Goal: Task Accomplishment & Management: Use online tool/utility

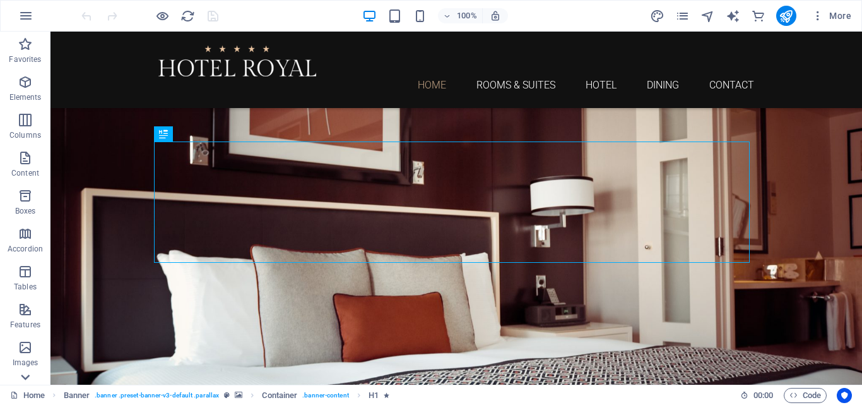
click at [20, 383] on icon at bounding box center [25, 377] width 18 height 18
click at [30, 94] on p "Elements" at bounding box center [25, 97] width 32 height 10
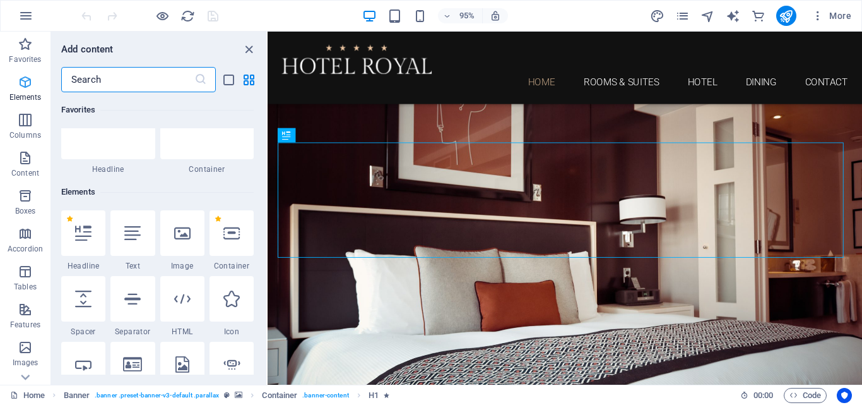
scroll to position [134, 0]
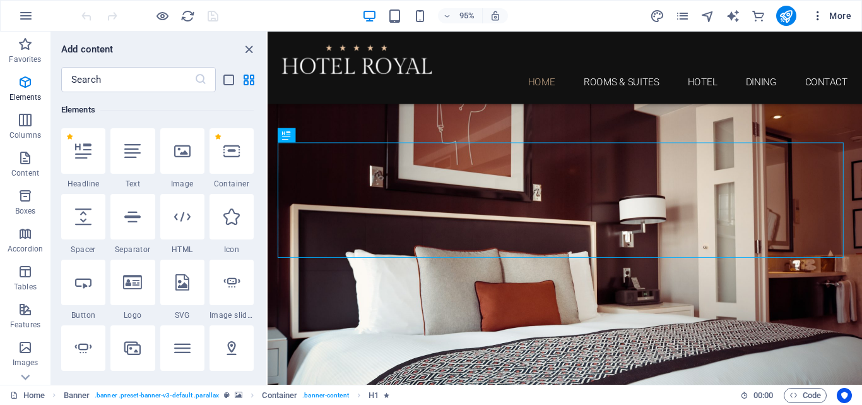
click at [850, 14] on span "More" at bounding box center [832, 15] width 40 height 13
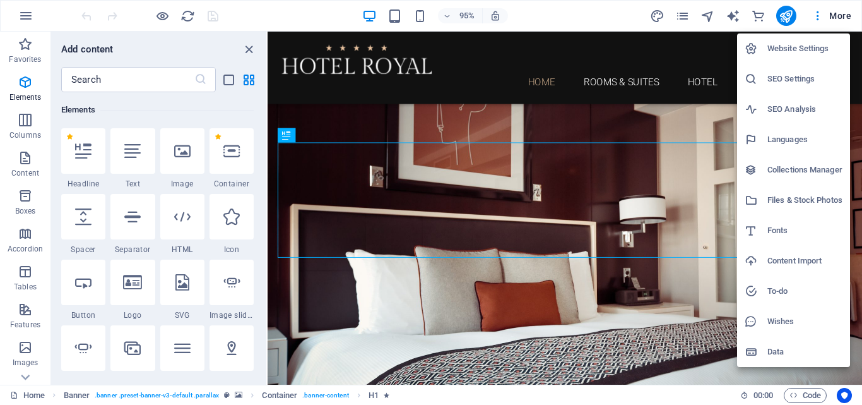
click at [353, 90] on div at bounding box center [431, 202] width 862 height 405
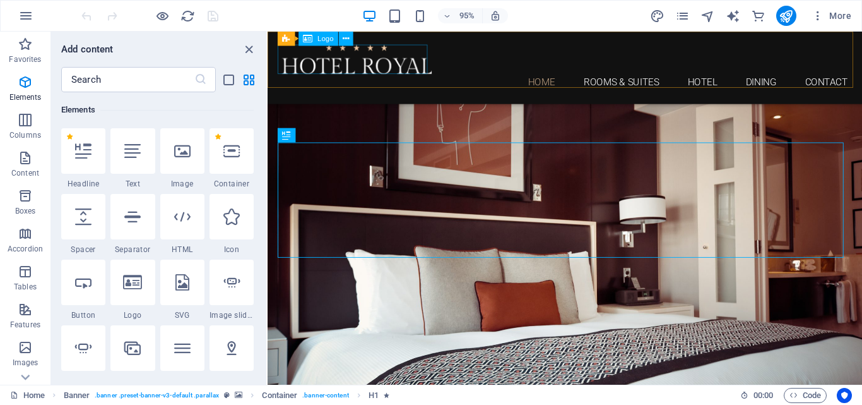
click at [388, 50] on div at bounding box center [581, 60] width 596 height 31
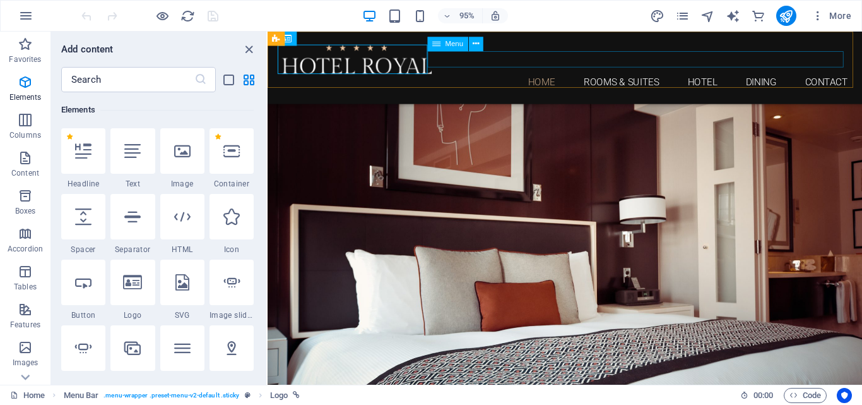
click at [466, 52] on div "Menu" at bounding box center [459, 44] width 64 height 15
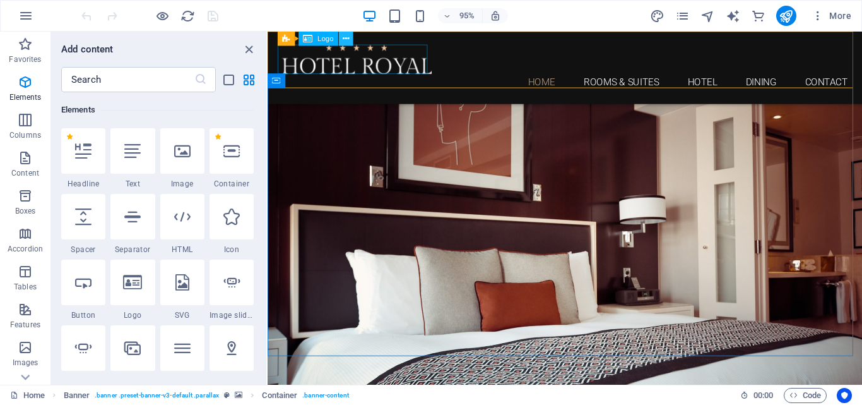
click at [348, 38] on icon at bounding box center [346, 38] width 6 height 13
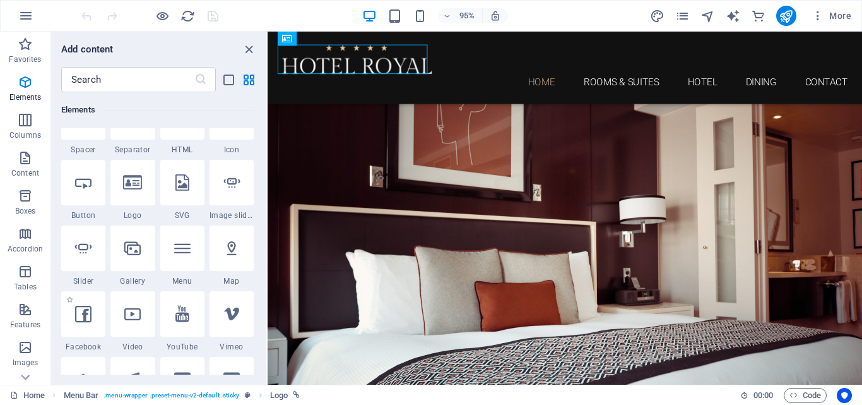
scroll to position [324, 0]
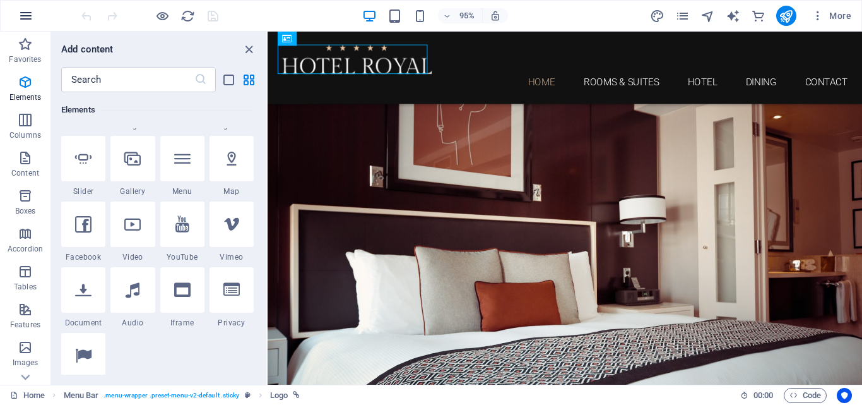
click at [35, 21] on button "button" at bounding box center [26, 16] width 30 height 30
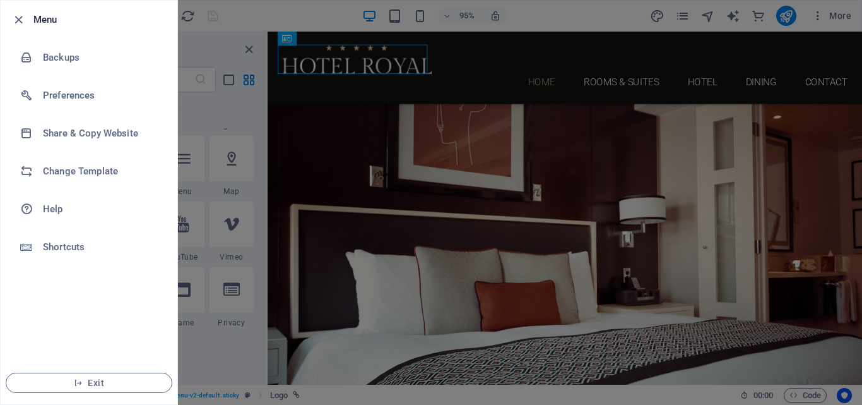
click at [236, 44] on div at bounding box center [431, 202] width 862 height 405
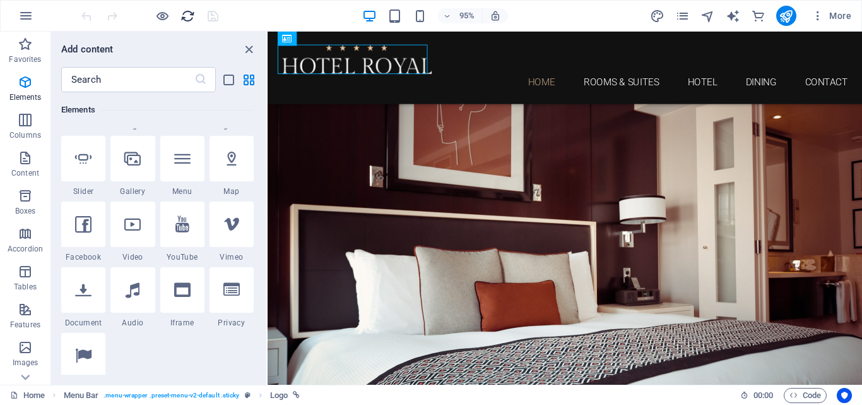
click at [189, 15] on icon "reload" at bounding box center [187, 16] width 15 height 15
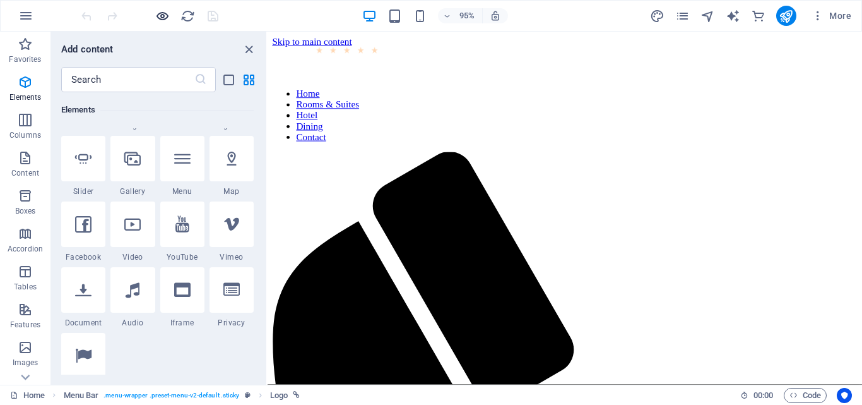
scroll to position [0, 0]
click at [348, 40] on icon at bounding box center [346, 38] width 6 height 13
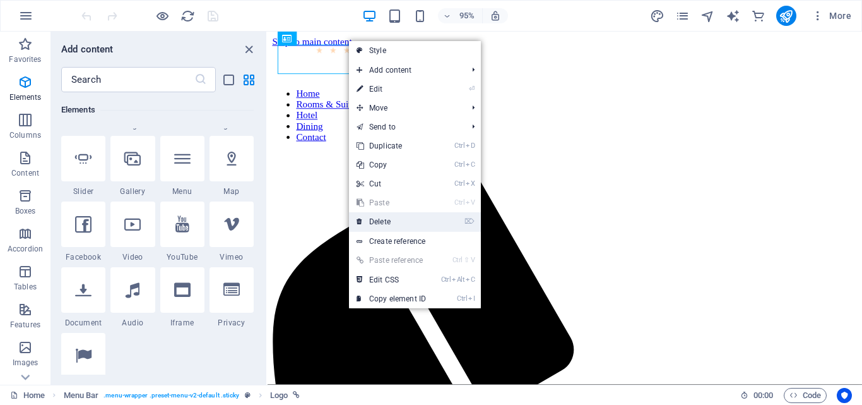
click at [394, 220] on link "⌦ Delete" at bounding box center [391, 221] width 85 height 19
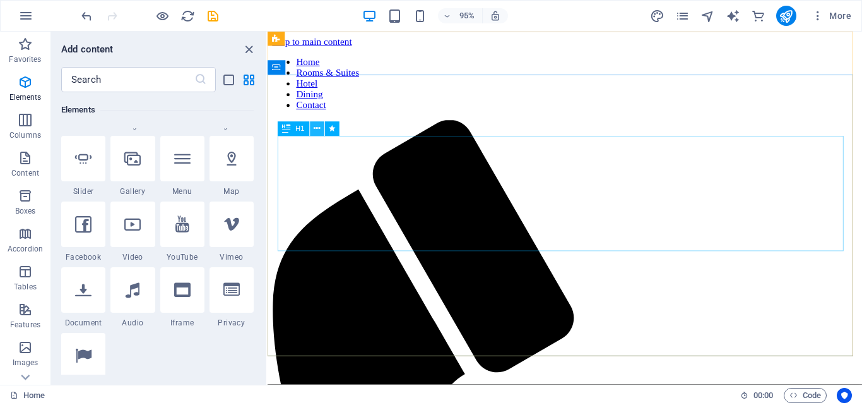
click at [311, 128] on button at bounding box center [317, 129] width 15 height 15
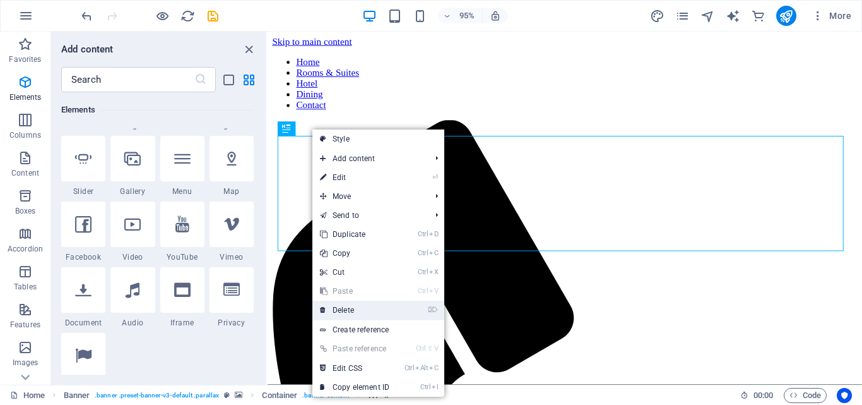
click at [357, 305] on link "⌦ Delete" at bounding box center [354, 309] width 85 height 19
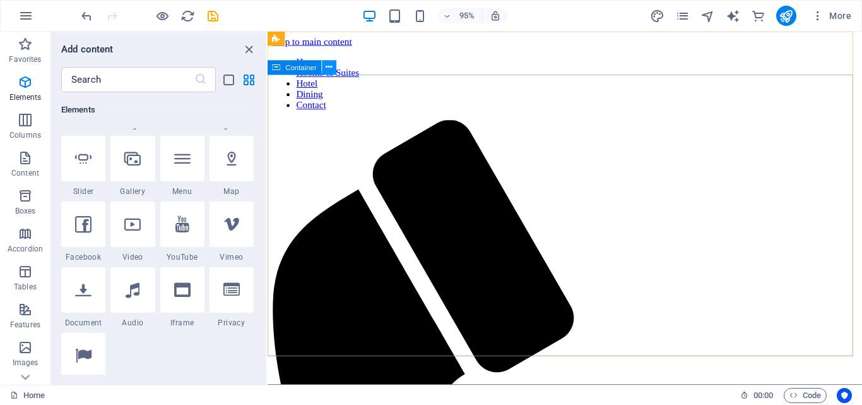
click at [326, 61] on icon at bounding box center [329, 67] width 6 height 13
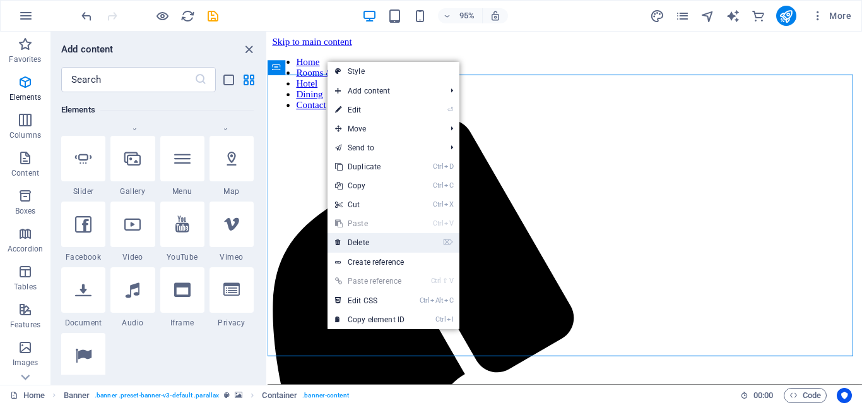
click at [365, 246] on link "⌦ Delete" at bounding box center [370, 242] width 85 height 19
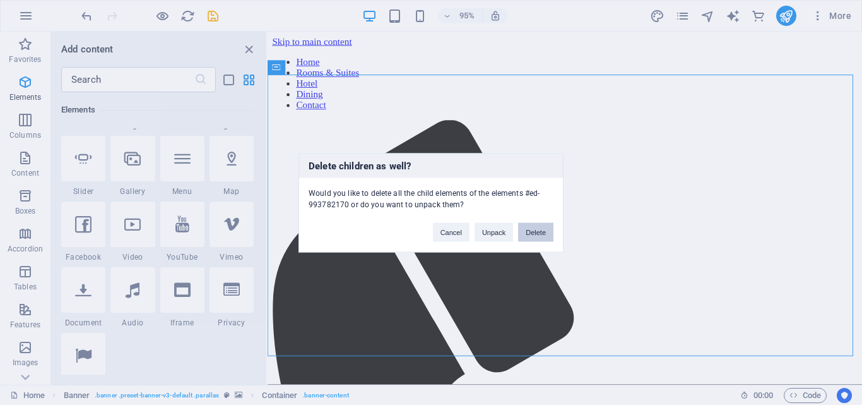
click at [535, 232] on button "Delete" at bounding box center [535, 231] width 35 height 19
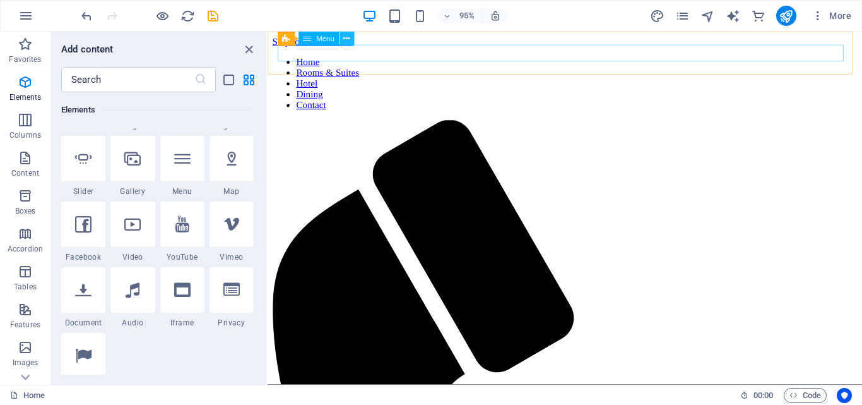
click at [347, 37] on icon at bounding box center [347, 38] width 6 height 13
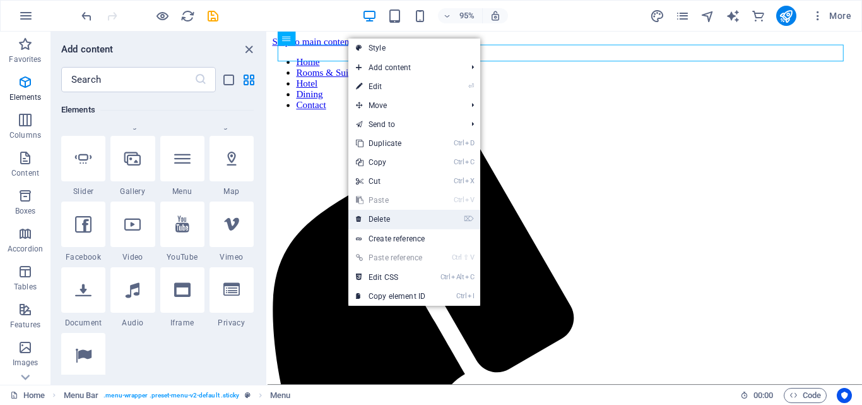
drag, startPoint x: 398, startPoint y: 219, endPoint x: 138, endPoint y: 196, distance: 261.0
click at [398, 219] on link "⌦ Delete" at bounding box center [390, 219] width 85 height 19
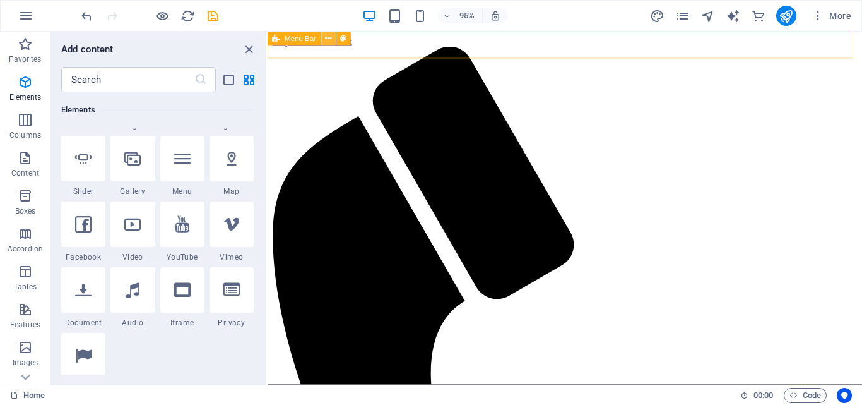
click at [326, 37] on icon at bounding box center [329, 38] width 6 height 13
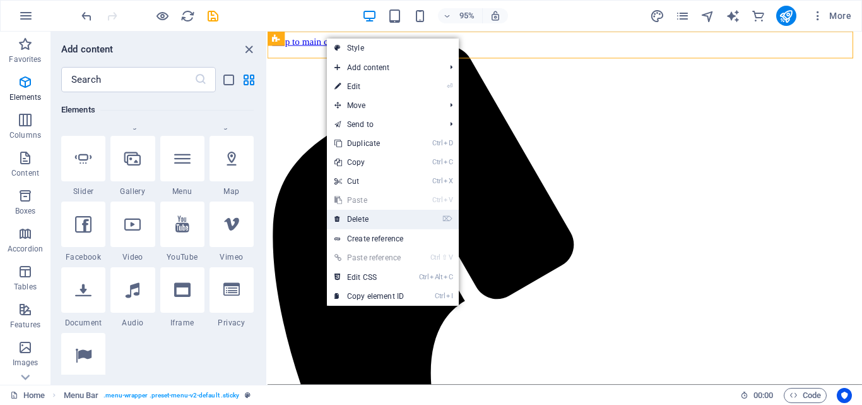
click at [376, 220] on link "⌦ Delete" at bounding box center [369, 219] width 85 height 19
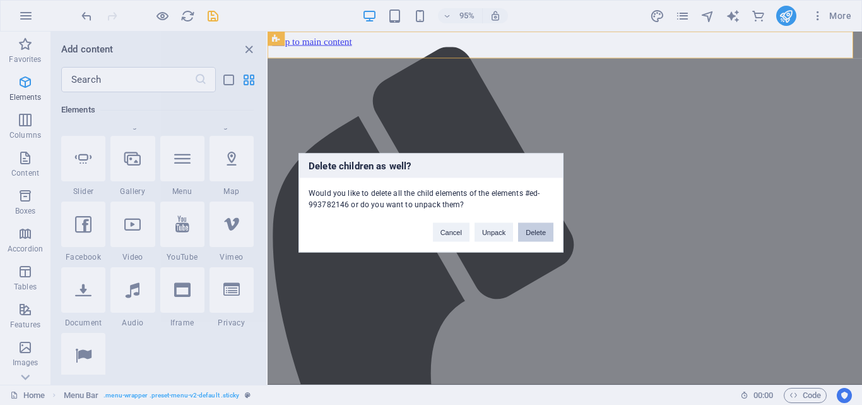
click at [536, 225] on button "Delete" at bounding box center [535, 231] width 35 height 19
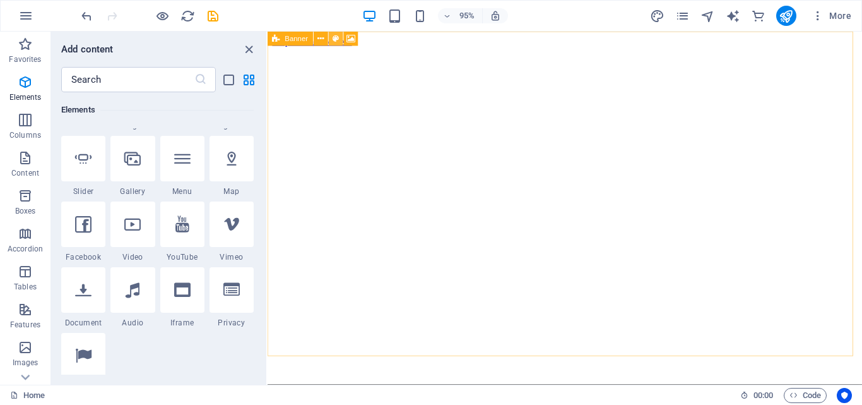
click at [329, 37] on button at bounding box center [336, 39] width 15 height 15
click at [320, 39] on button at bounding box center [321, 39] width 15 height 15
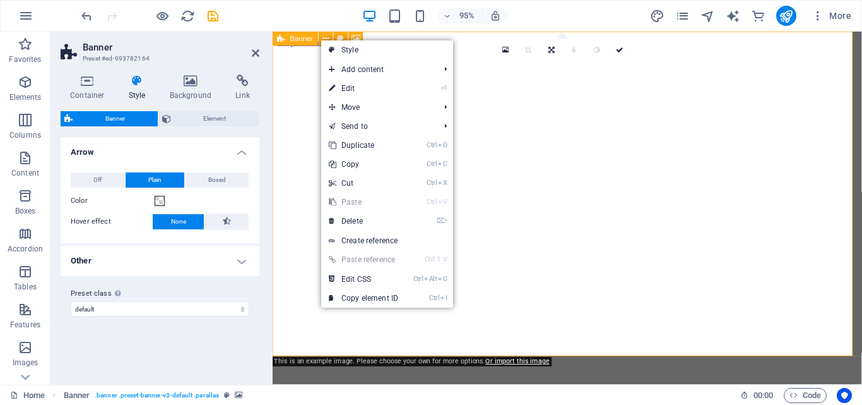
click at [294, 48] on figure at bounding box center [583, 48] width 610 height 0
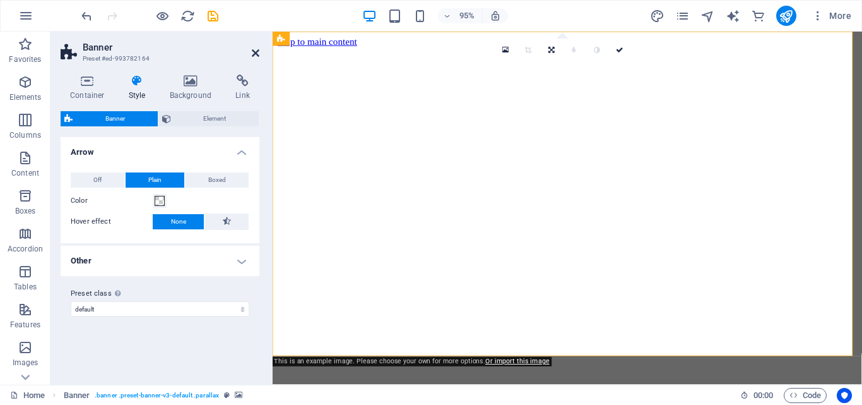
click at [254, 54] on icon at bounding box center [256, 53] width 8 height 10
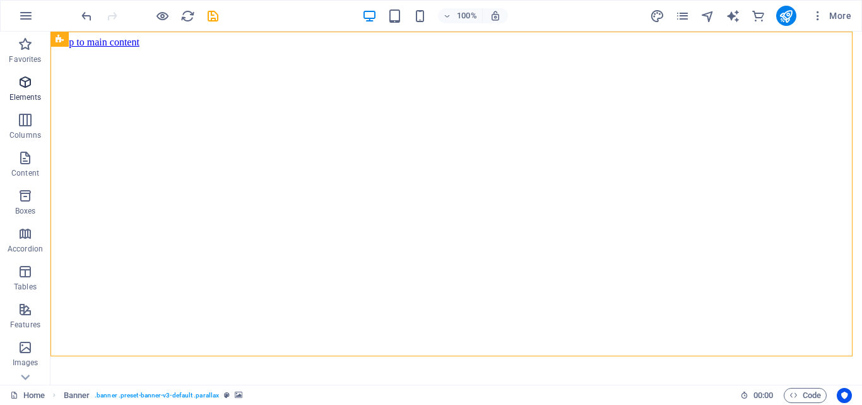
click at [32, 79] on icon "button" at bounding box center [25, 81] width 15 height 15
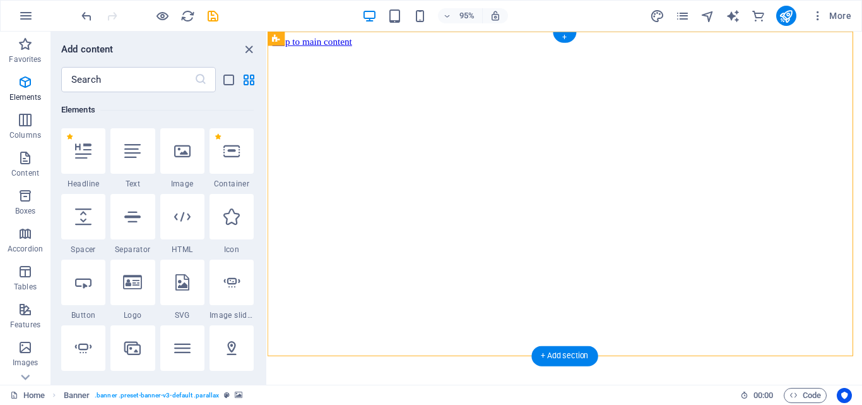
click at [648, 48] on figure at bounding box center [581, 48] width 616 height 0
click at [327, 37] on button at bounding box center [321, 39] width 15 height 15
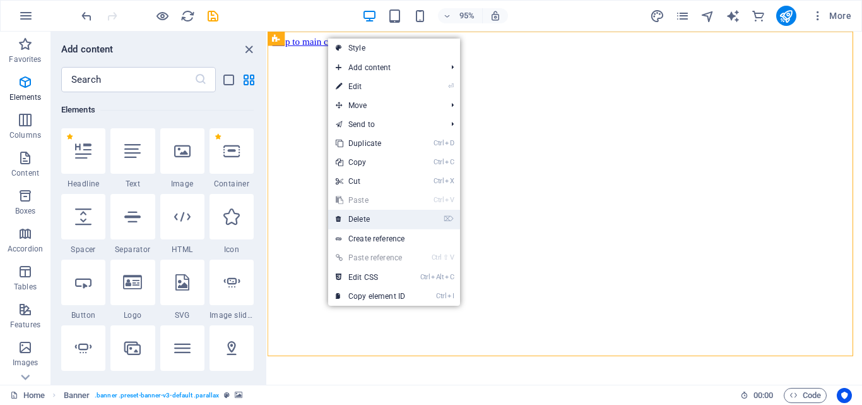
drag, startPoint x: 376, startPoint y: 223, endPoint x: 126, endPoint y: 125, distance: 269.0
click at [376, 223] on link "⌦ Delete" at bounding box center [370, 219] width 85 height 19
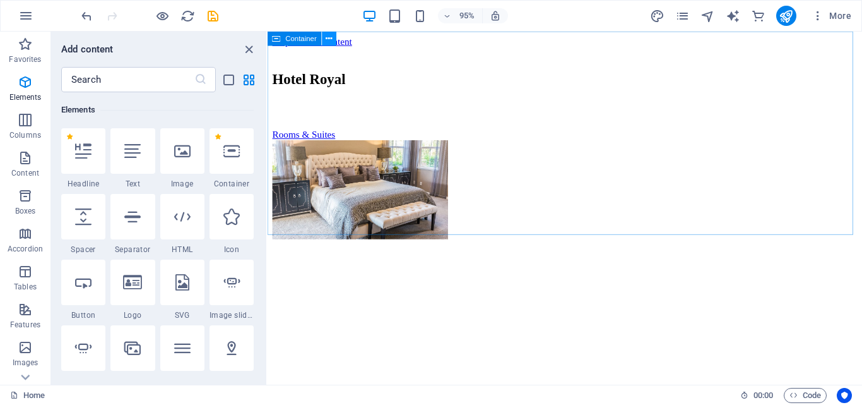
click at [326, 42] on icon at bounding box center [329, 38] width 6 height 13
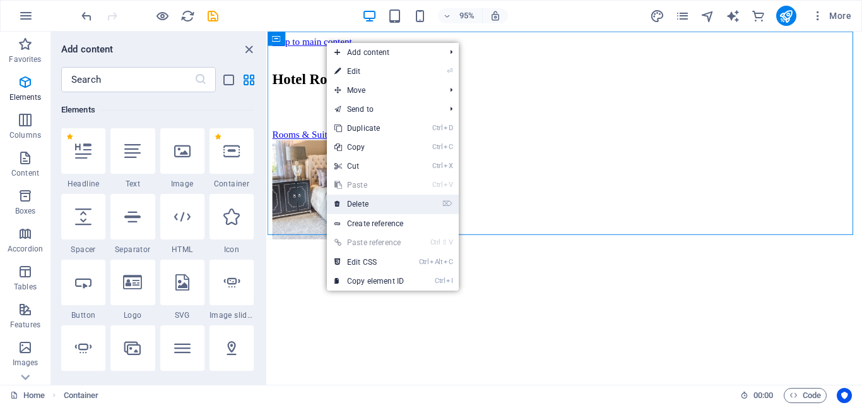
click at [372, 204] on link "⌦ Delete" at bounding box center [369, 203] width 85 height 19
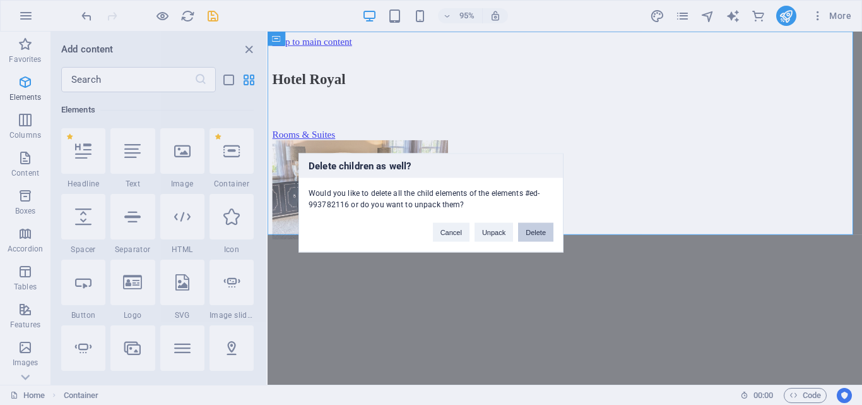
drag, startPoint x: 534, startPoint y: 233, endPoint x: 168, endPoint y: 62, distance: 403.8
click at [534, 233] on button "Delete" at bounding box center [535, 231] width 35 height 19
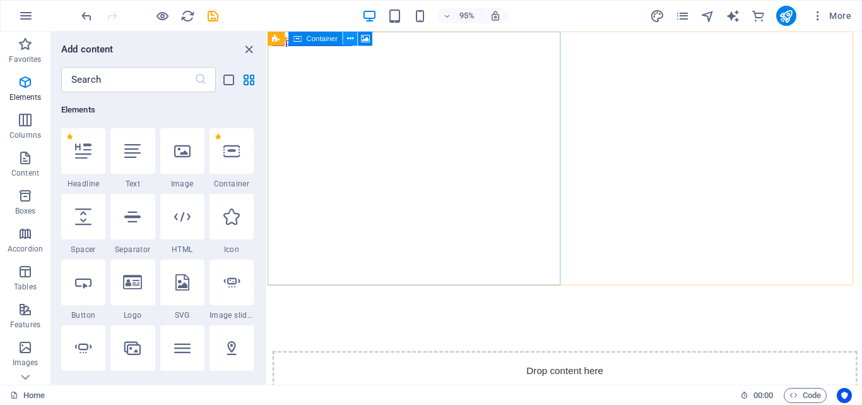
click at [348, 37] on icon at bounding box center [350, 38] width 6 height 13
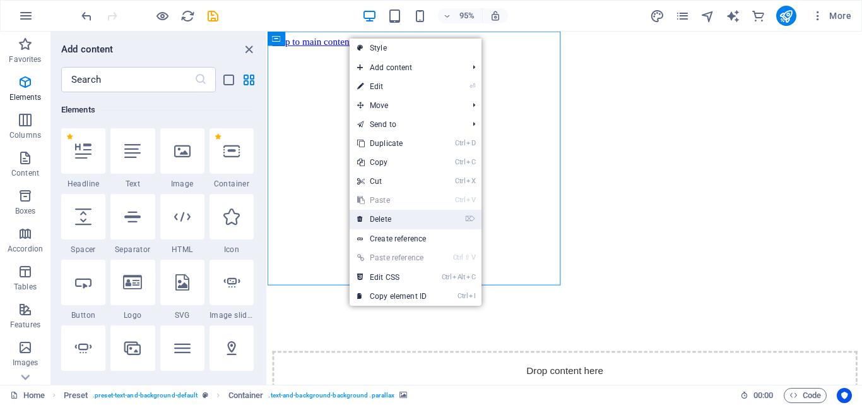
click at [409, 223] on link "⌦ Delete" at bounding box center [392, 219] width 85 height 19
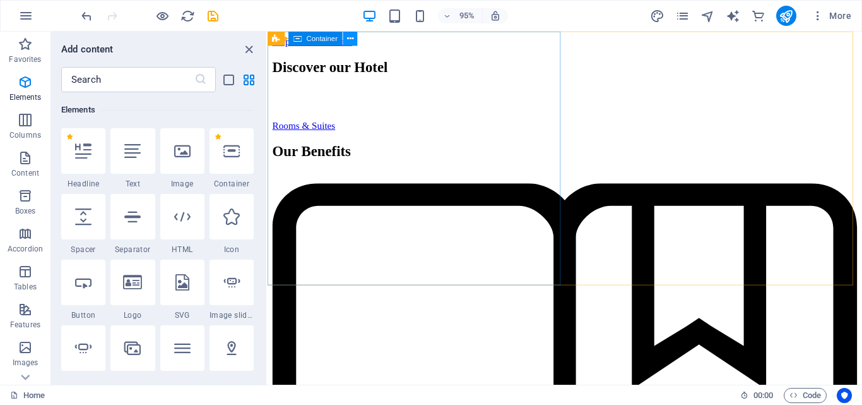
click at [353, 38] on icon at bounding box center [350, 38] width 6 height 13
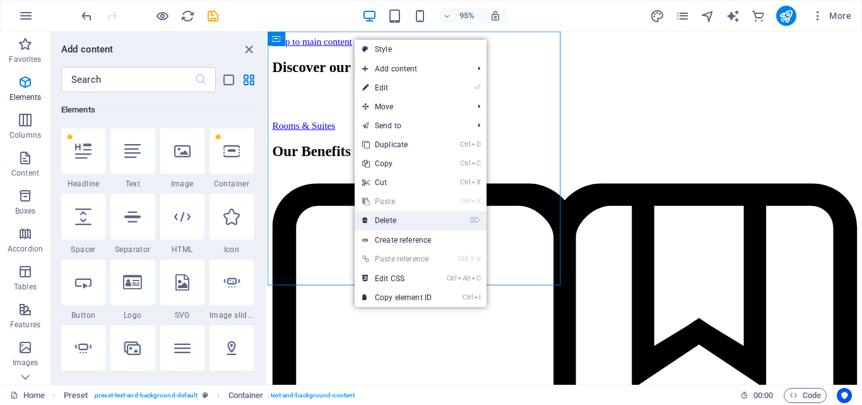
click at [382, 224] on link "⌦ Delete" at bounding box center [397, 220] width 85 height 19
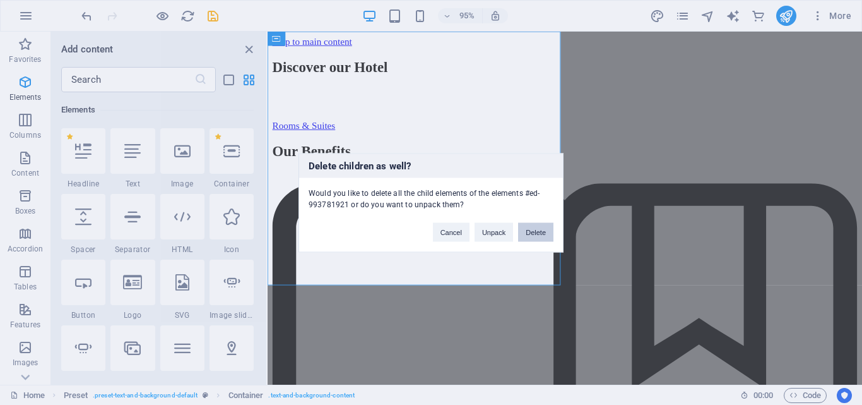
click at [539, 228] on button "Delete" at bounding box center [535, 231] width 35 height 19
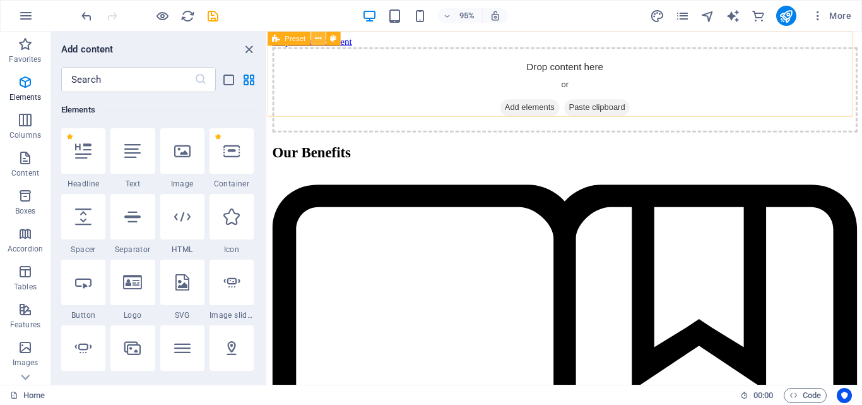
click at [313, 42] on button at bounding box center [318, 39] width 15 height 15
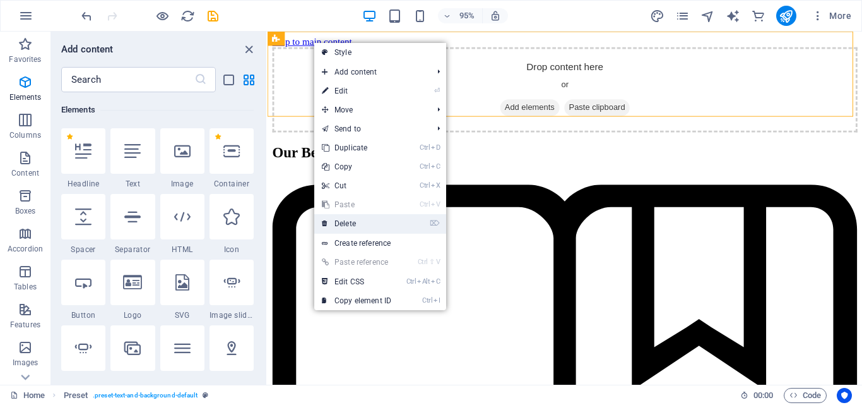
click at [395, 218] on link "⌦ Delete" at bounding box center [356, 223] width 85 height 19
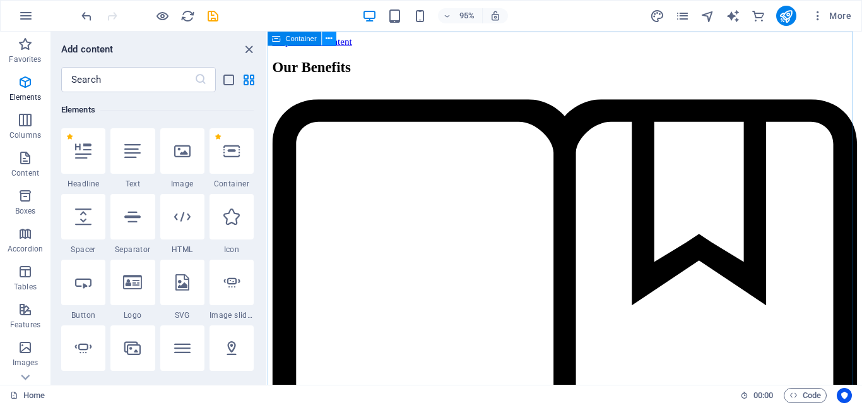
click at [329, 33] on icon at bounding box center [329, 38] width 6 height 13
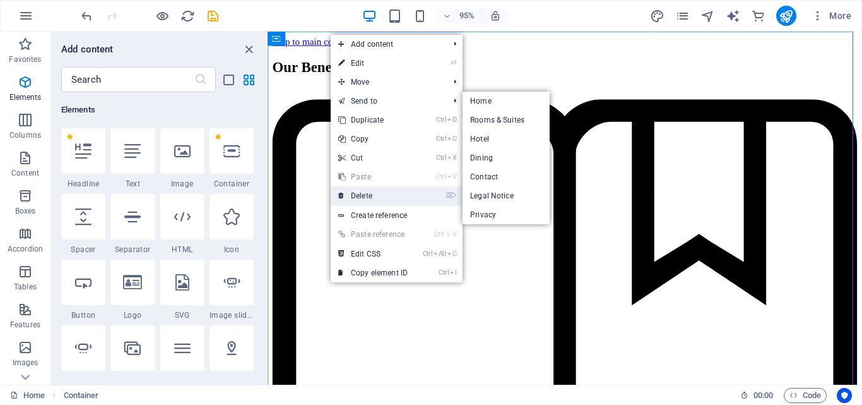
click at [374, 191] on link "⌦ Delete" at bounding box center [373, 195] width 85 height 19
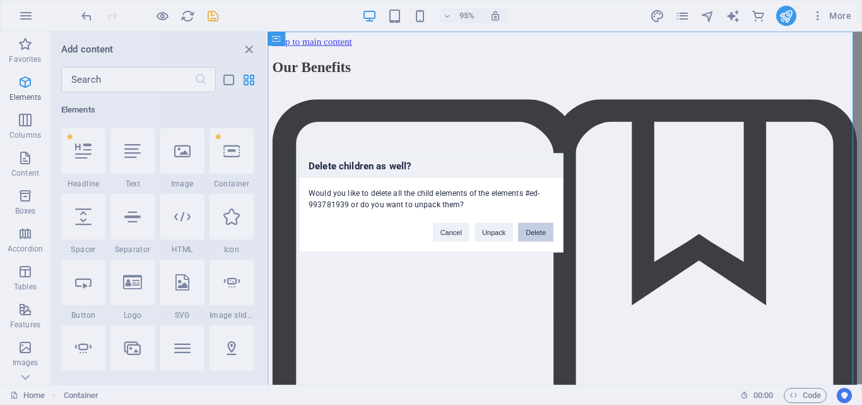
drag, startPoint x: 538, startPoint y: 231, endPoint x: 237, endPoint y: 67, distance: 342.3
click at [538, 231] on button "Delete" at bounding box center [535, 231] width 35 height 19
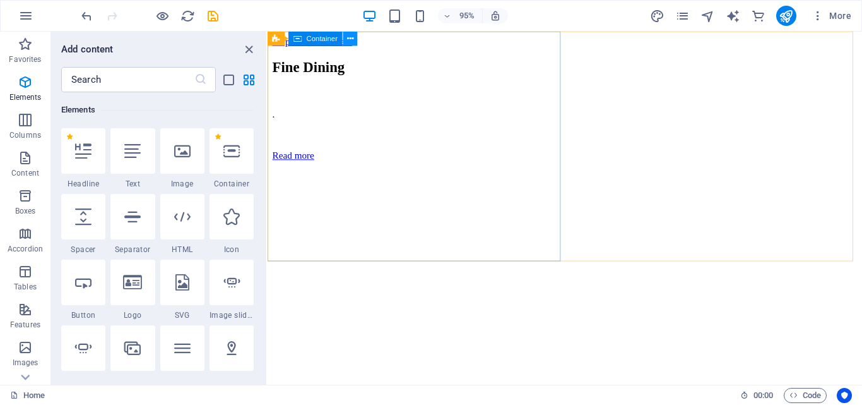
click at [349, 41] on icon at bounding box center [350, 38] width 6 height 13
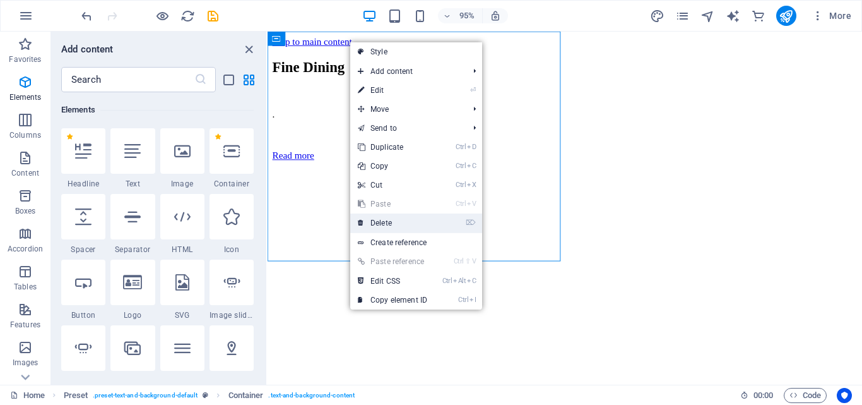
click at [415, 220] on link "⌦ Delete" at bounding box center [392, 222] width 85 height 19
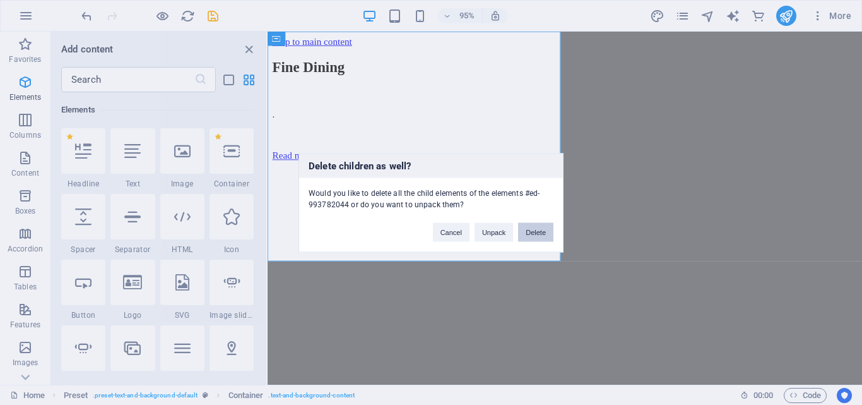
click at [539, 231] on button "Delete" at bounding box center [535, 231] width 35 height 19
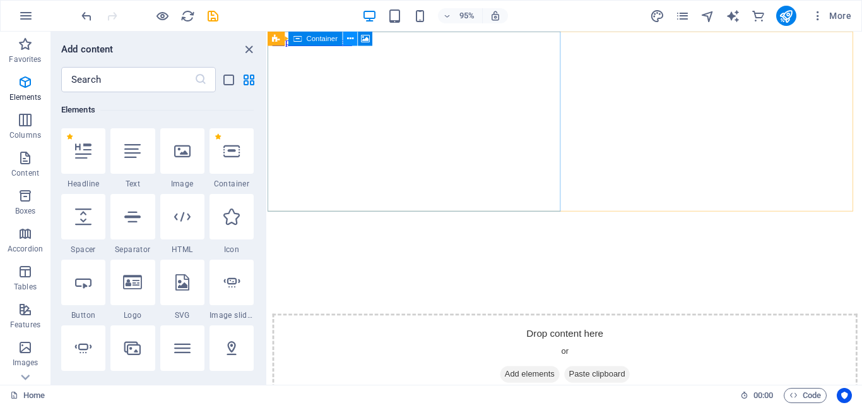
click at [347, 37] on icon at bounding box center [350, 38] width 6 height 13
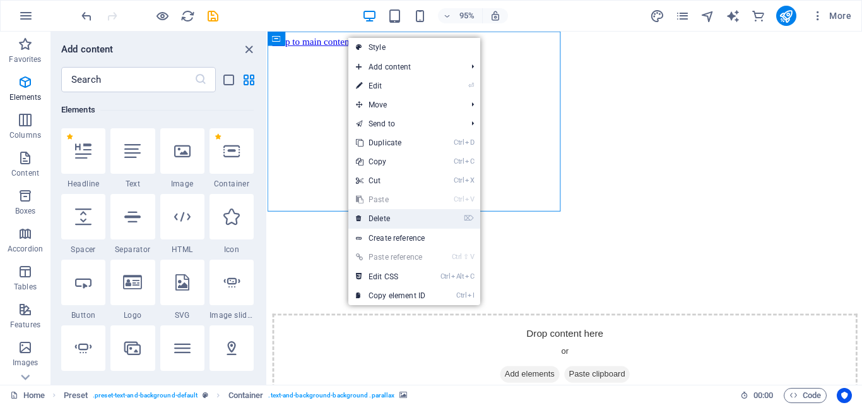
drag, startPoint x: 401, startPoint y: 220, endPoint x: 242, endPoint y: 215, distance: 158.5
click at [401, 220] on link "⌦ Delete" at bounding box center [390, 218] width 85 height 19
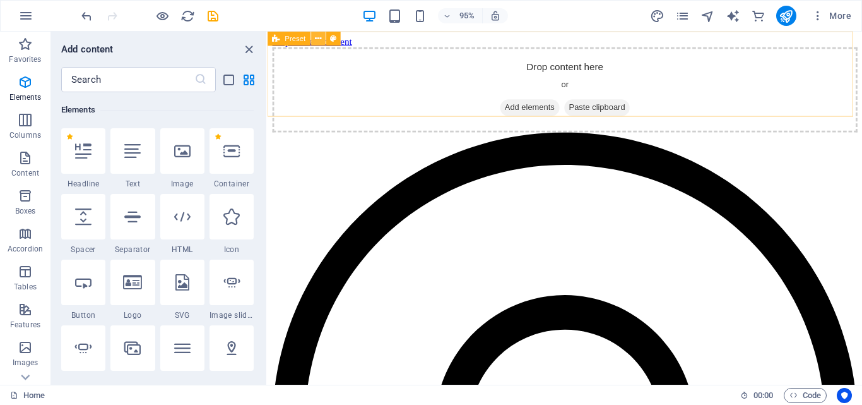
click at [317, 42] on icon at bounding box center [318, 38] width 6 height 13
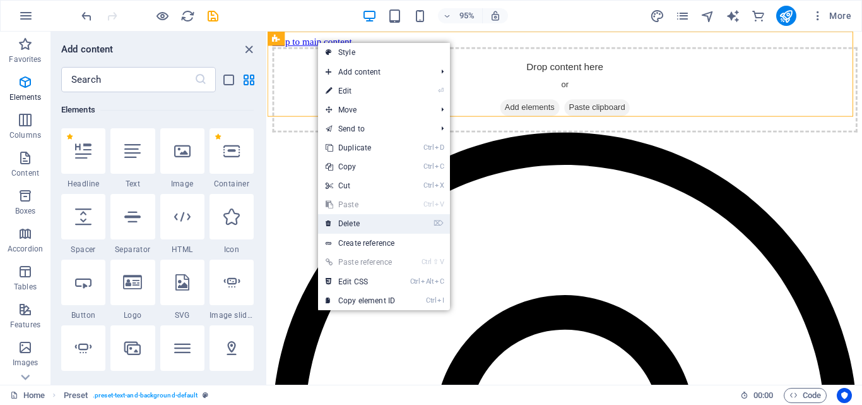
click at [372, 227] on link "⌦ Delete" at bounding box center [360, 223] width 85 height 19
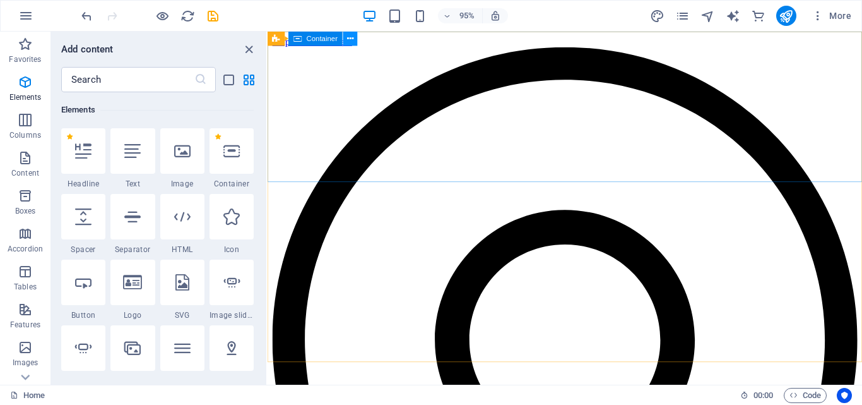
click at [352, 42] on icon at bounding box center [350, 38] width 6 height 13
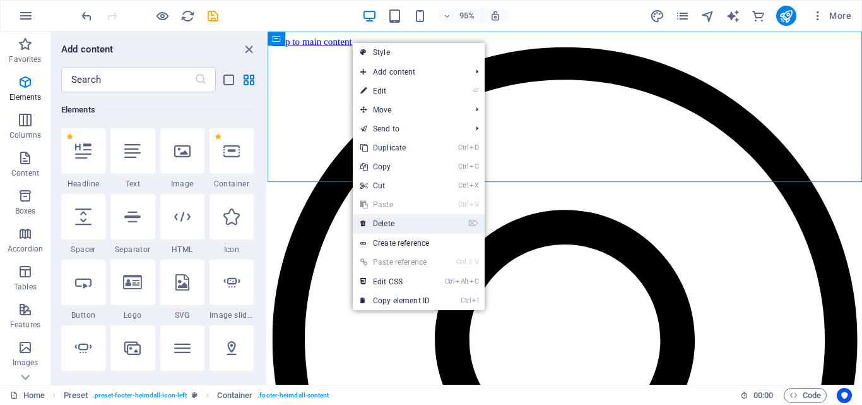
click at [398, 221] on link "⌦ Delete" at bounding box center [395, 223] width 85 height 19
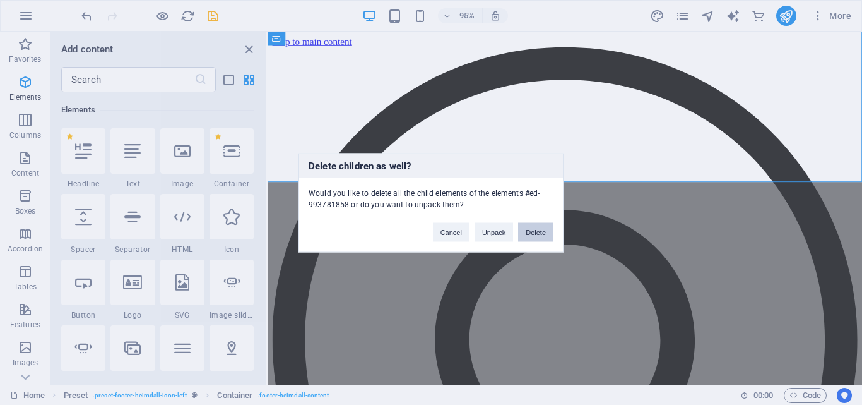
click at [531, 230] on button "Delete" at bounding box center [535, 231] width 35 height 19
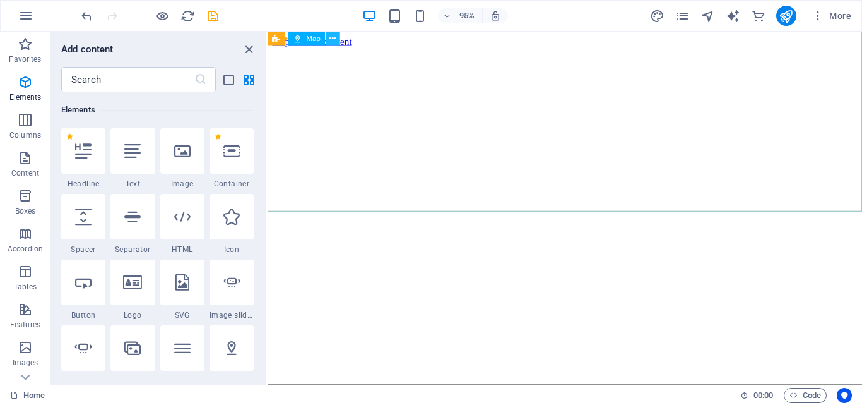
click at [328, 36] on button at bounding box center [333, 39] width 15 height 15
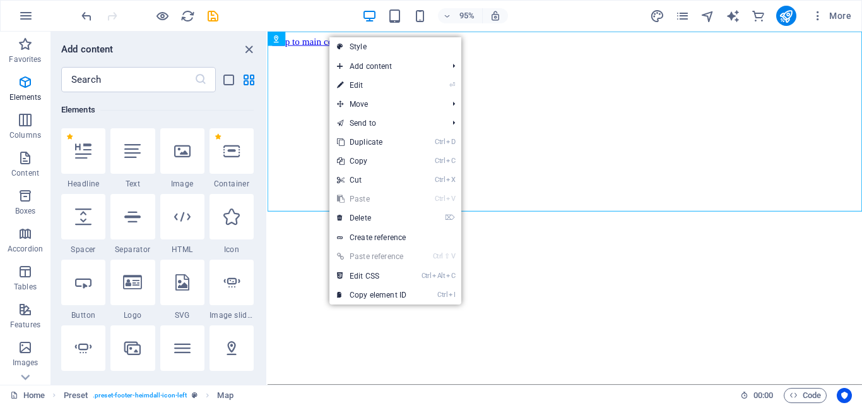
click at [384, 207] on link "Ctrl V Paste" at bounding box center [371, 198] width 85 height 19
click at [385, 217] on link "⌦ Delete" at bounding box center [371, 217] width 85 height 19
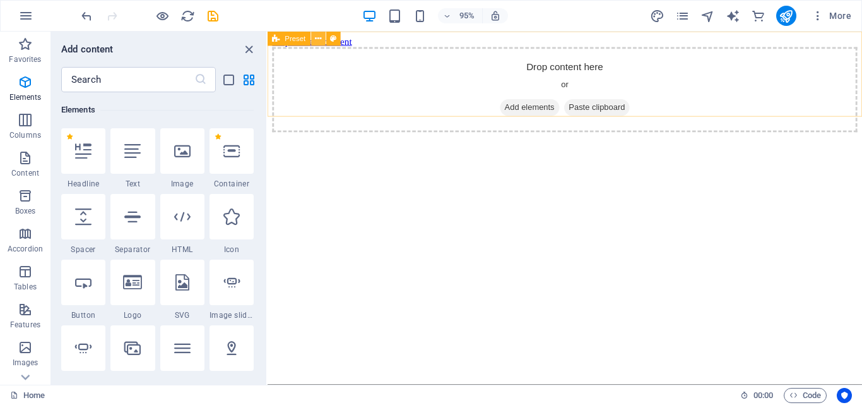
click at [322, 45] on button at bounding box center [318, 39] width 15 height 15
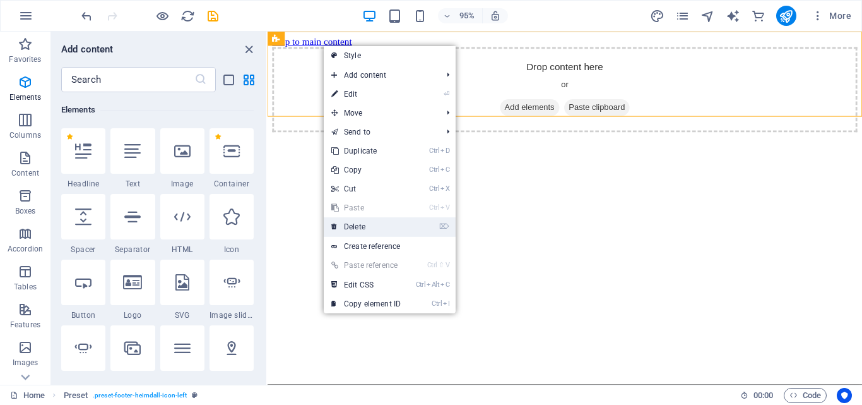
click at [372, 224] on link "⌦ Delete" at bounding box center [366, 226] width 85 height 19
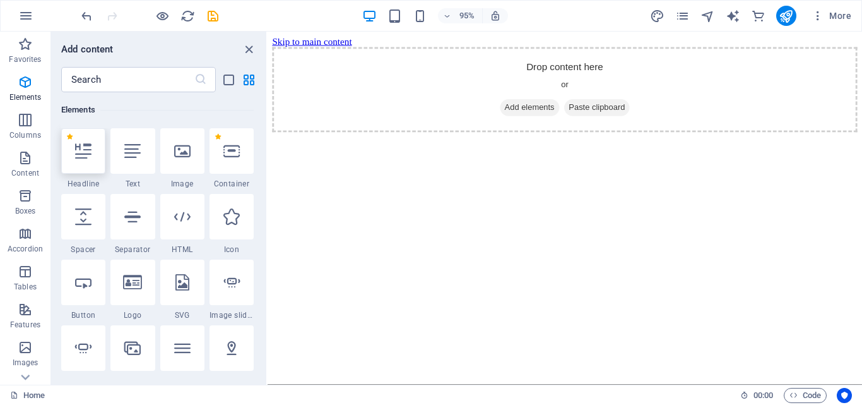
click at [92, 148] on div at bounding box center [83, 150] width 44 height 45
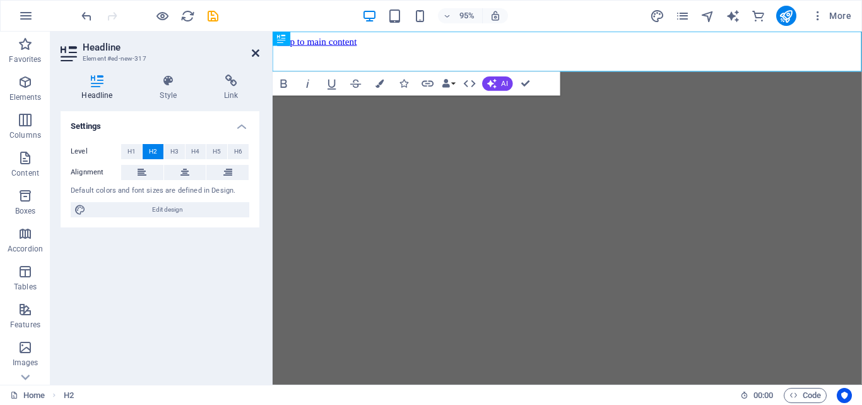
click at [256, 52] on icon at bounding box center [256, 53] width 8 height 10
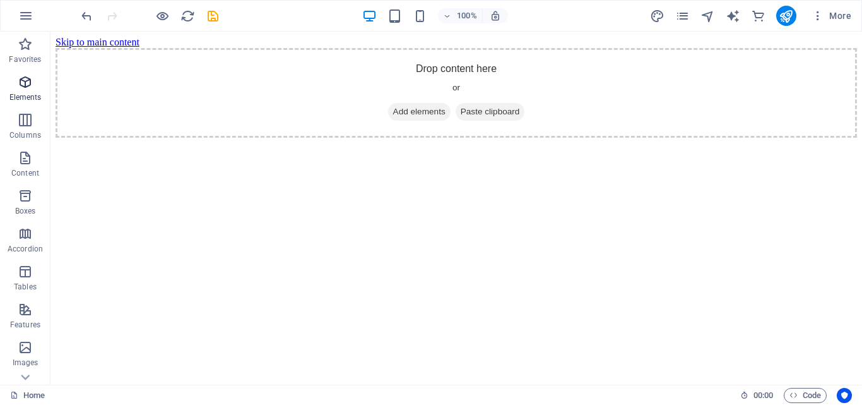
click at [29, 92] on span "Elements" at bounding box center [25, 89] width 50 height 30
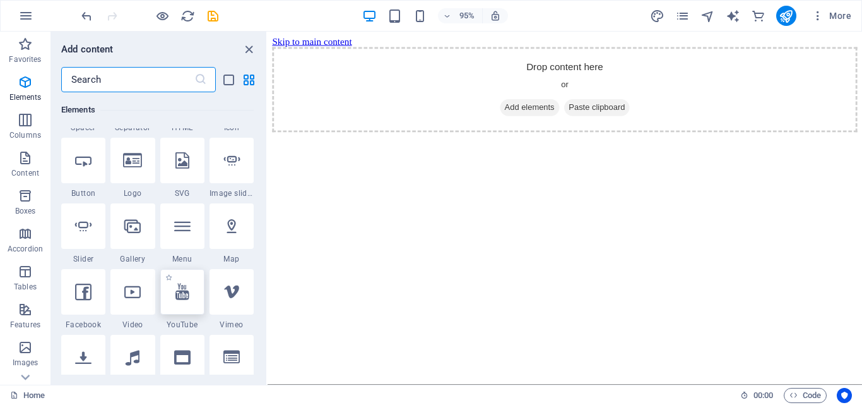
scroll to position [252, 0]
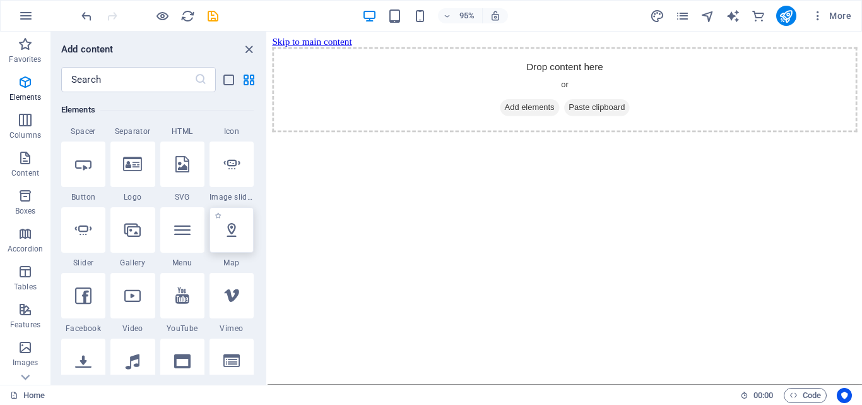
click at [224, 228] on icon at bounding box center [231, 230] width 16 height 16
select select "1"
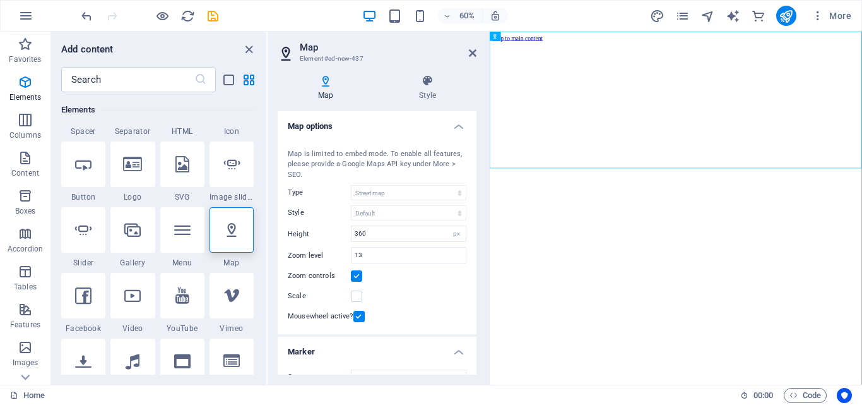
drag, startPoint x: 682, startPoint y: 187, endPoint x: 692, endPoint y: 278, distance: 92.1
click at [692, 278] on html "Skip to main content" at bounding box center [800, 156] width 620 height 249
drag, startPoint x: 787, startPoint y: 144, endPoint x: 861, endPoint y: 182, distance: 83.8
click at [861, 182] on div at bounding box center [800, 161] width 610 height 227
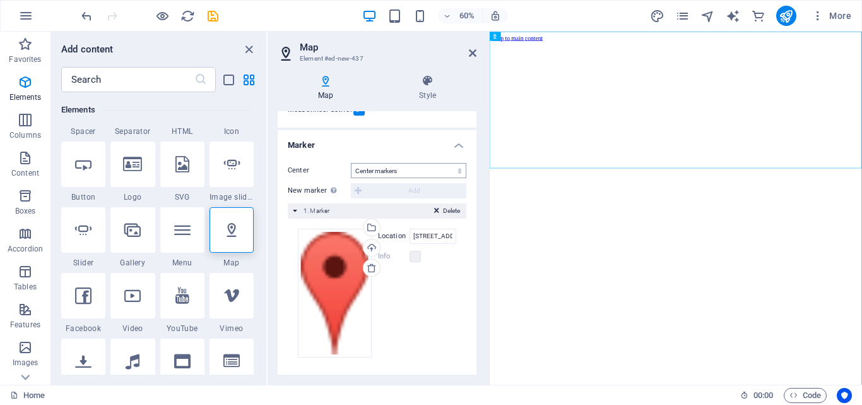
scroll to position [207, 0]
click at [425, 239] on input "[STREET_ADDRESS]" at bounding box center [433, 235] width 47 height 15
drag, startPoint x: 413, startPoint y: 234, endPoint x: 352, endPoint y: 270, distance: 71.5
click at [352, 270] on div "Drag files here, click to choose files or select files from Files or our free s…" at bounding box center [377, 292] width 158 height 129
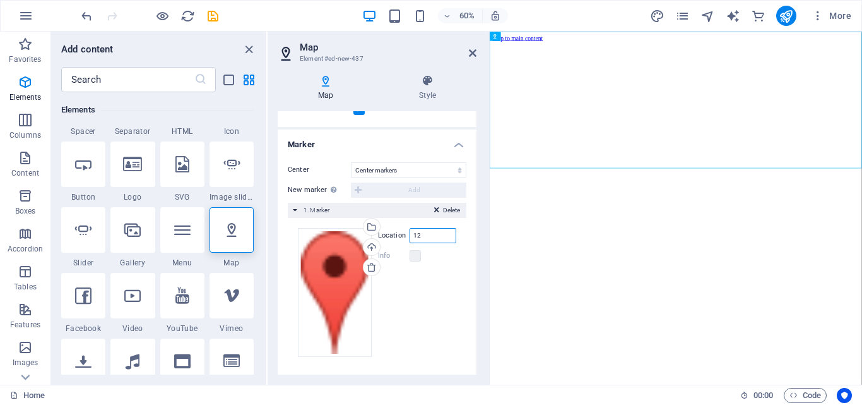
type input "1"
click at [449, 235] on input "Mekele TIgray" at bounding box center [433, 235] width 47 height 15
type input "Mekele TIgray [GEOGRAPHIC_DATA]"
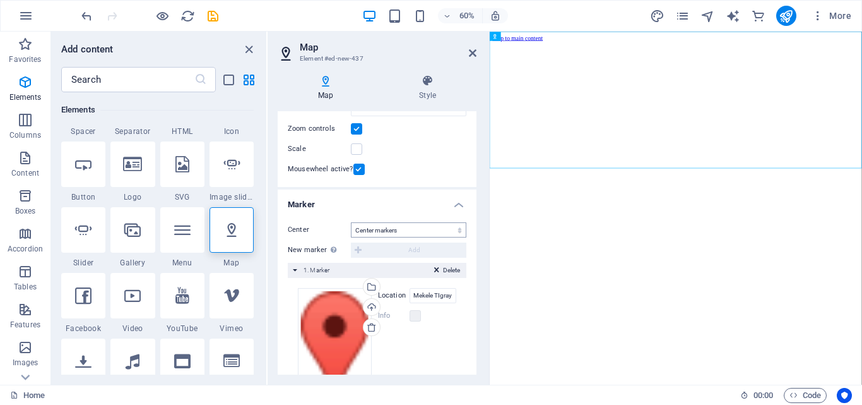
scroll to position [81, 0]
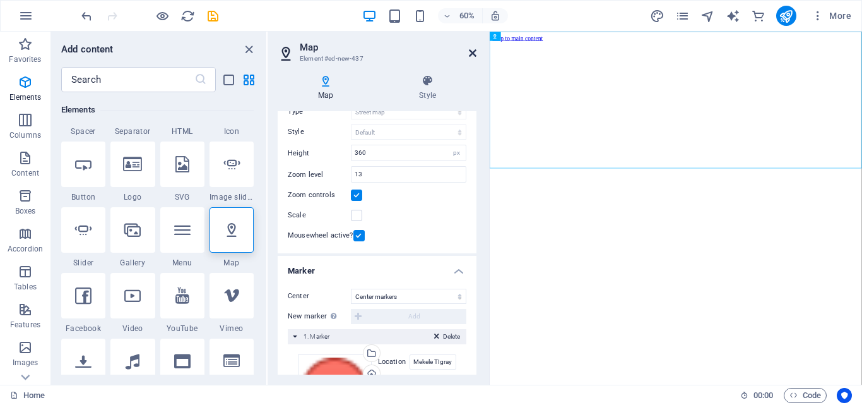
click at [471, 58] on link at bounding box center [473, 53] width 8 height 11
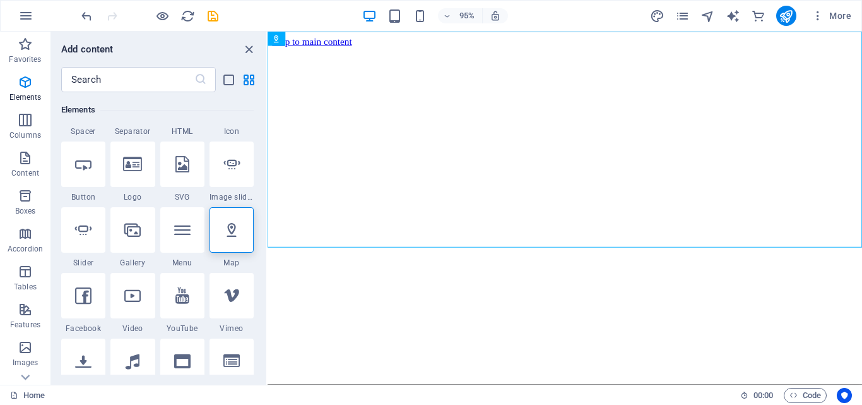
click at [535, 280] on html "Skip to main content" at bounding box center [581, 156] width 626 height 249
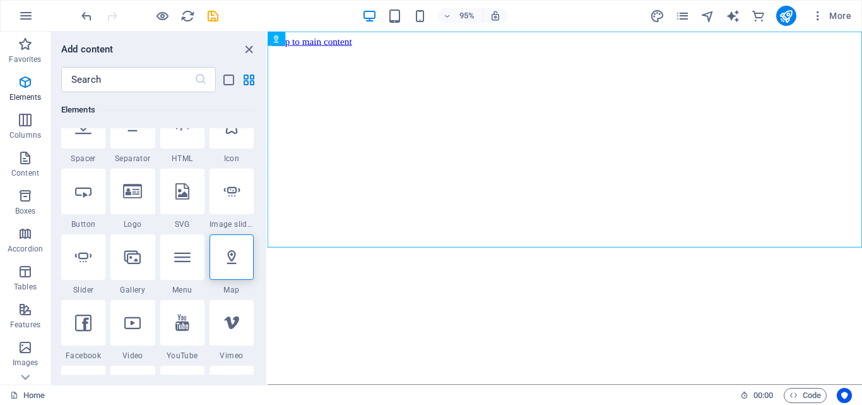
scroll to position [252, 0]
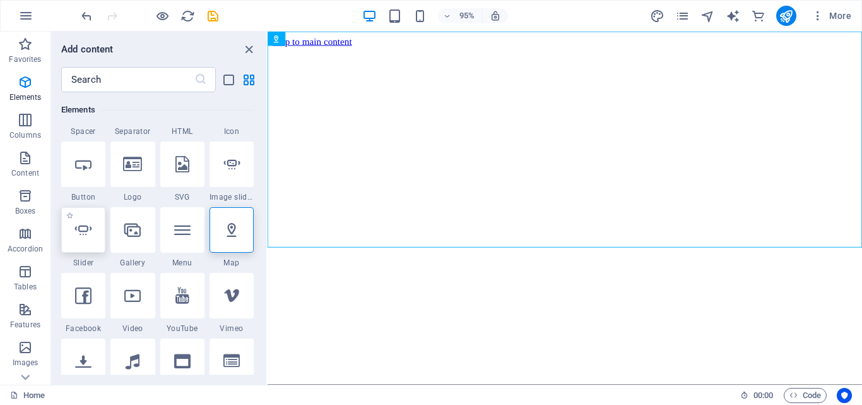
click at [95, 240] on div at bounding box center [83, 229] width 44 height 45
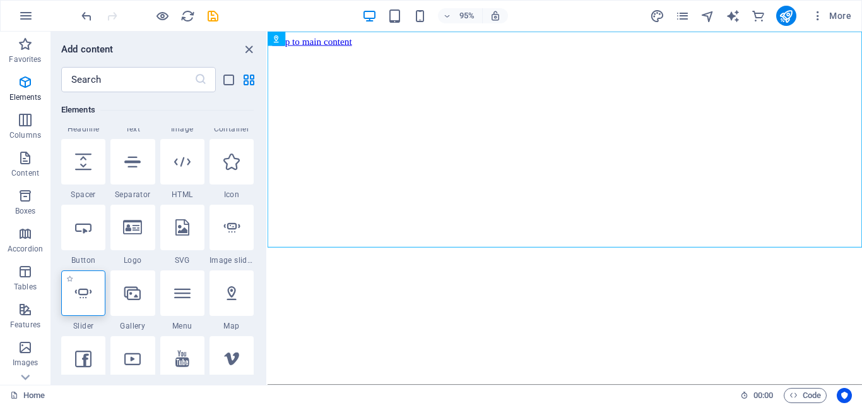
scroll to position [0, 0]
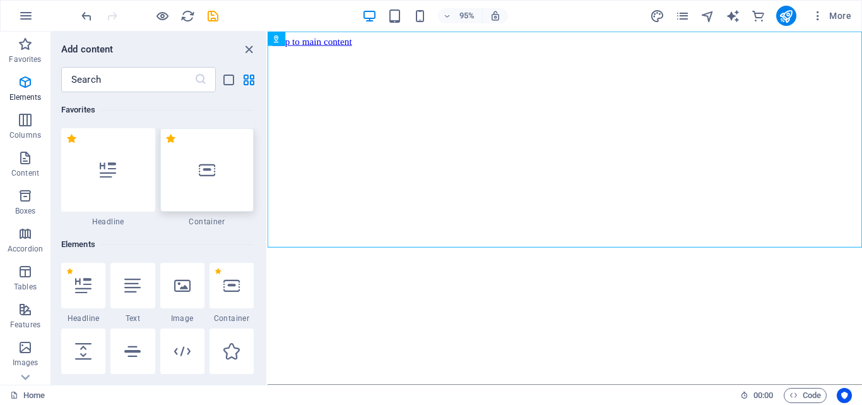
click at [207, 164] on icon at bounding box center [207, 170] width 16 height 16
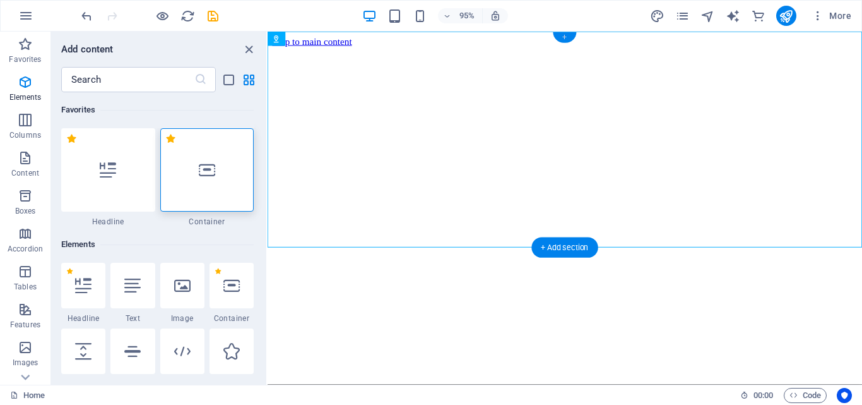
click at [569, 37] on div "+" at bounding box center [564, 37] width 23 height 11
click at [566, 247] on div "+ Add section" at bounding box center [564, 247] width 66 height 20
click at [82, 288] on icon at bounding box center [83, 285] width 16 height 16
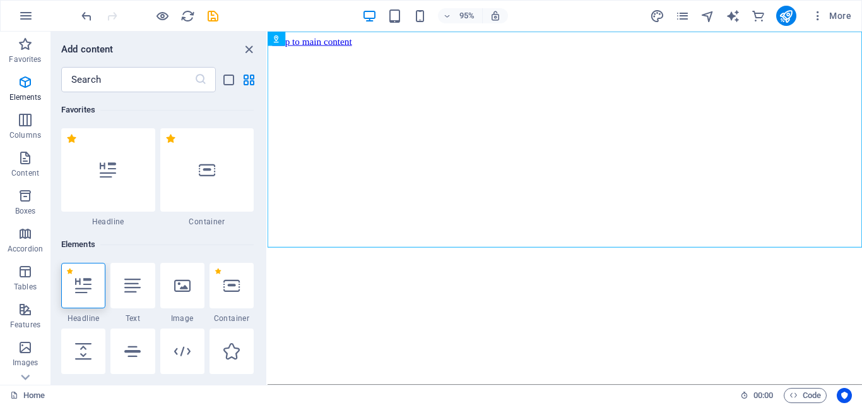
click at [82, 288] on icon at bounding box center [83, 285] width 16 height 16
click at [235, 76] on icon "list-view" at bounding box center [229, 80] width 15 height 15
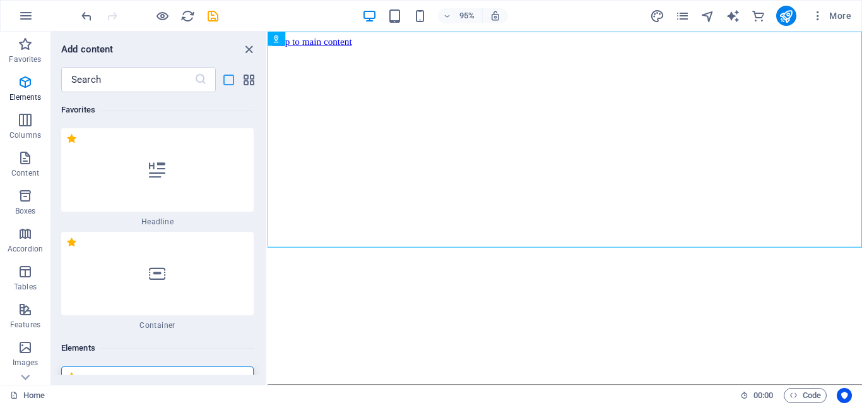
click at [235, 76] on icon "list-view" at bounding box center [229, 80] width 15 height 15
click at [210, 208] on div at bounding box center [157, 169] width 192 height 83
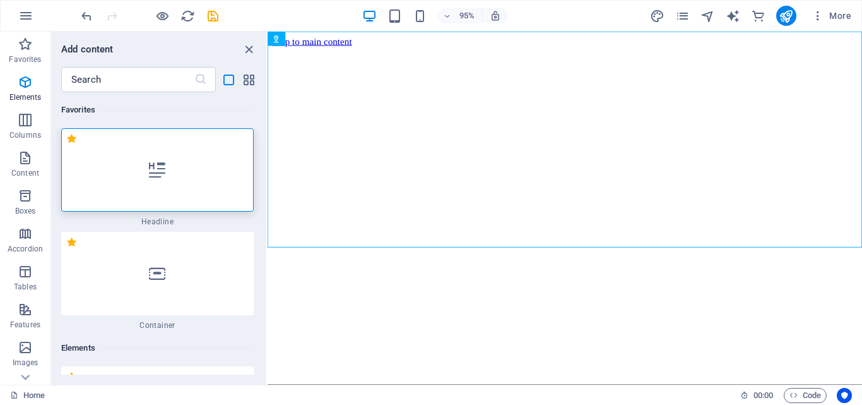
click at [210, 208] on div at bounding box center [157, 169] width 192 height 83
click at [309, 37] on icon at bounding box center [312, 38] width 6 height 13
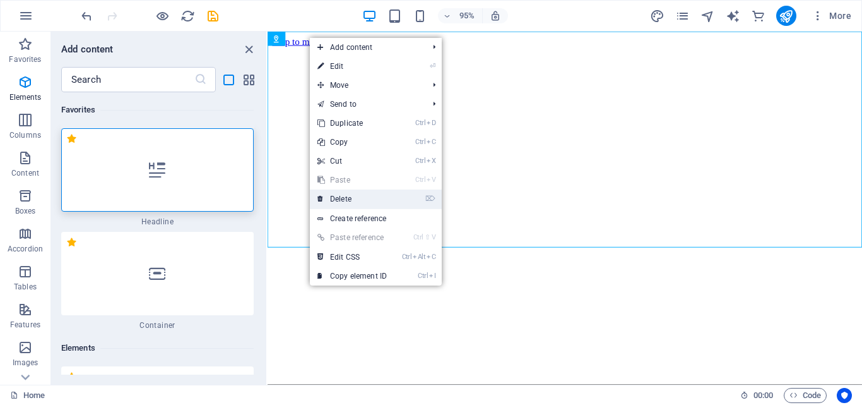
click at [365, 191] on link "⌦ Delete" at bounding box center [352, 198] width 85 height 19
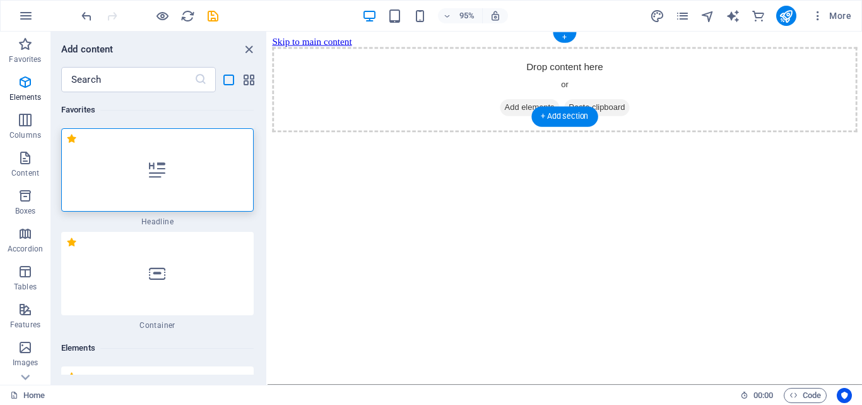
click at [551, 103] on span "Add elements" at bounding box center [543, 112] width 62 height 18
click at [547, 103] on span "Add elements" at bounding box center [543, 112] width 62 height 18
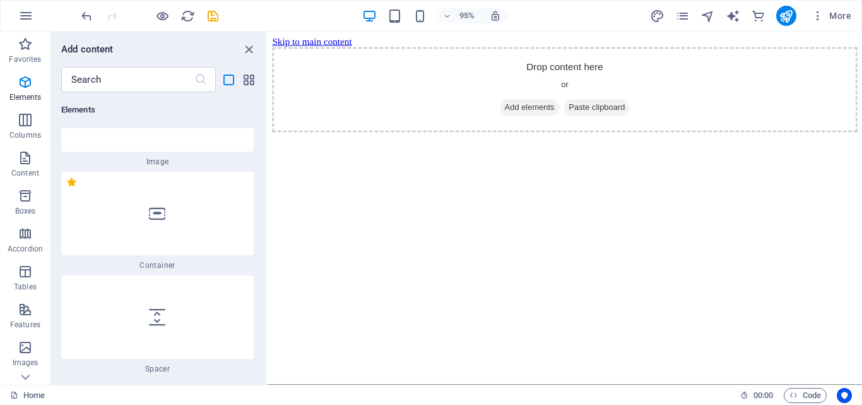
click at [41, 15] on div "95% More" at bounding box center [431, 16] width 861 height 30
click at [27, 18] on icon "button" at bounding box center [25, 15] width 15 height 15
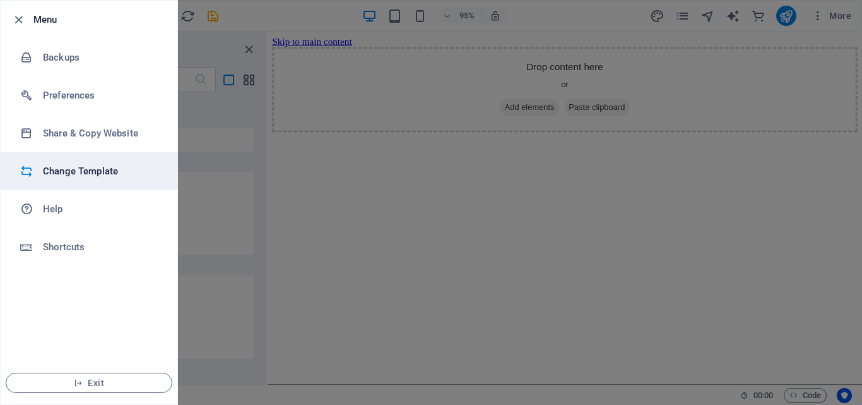
click at [45, 176] on h6 "Change Template" at bounding box center [101, 170] width 117 height 15
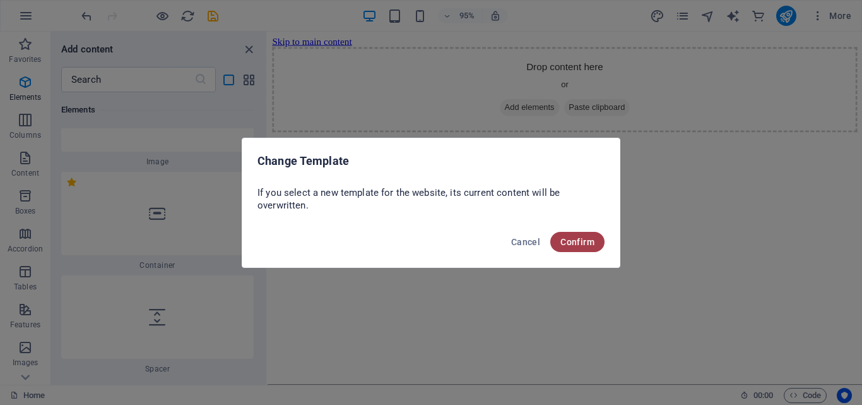
click at [569, 237] on span "Confirm" at bounding box center [577, 242] width 34 height 10
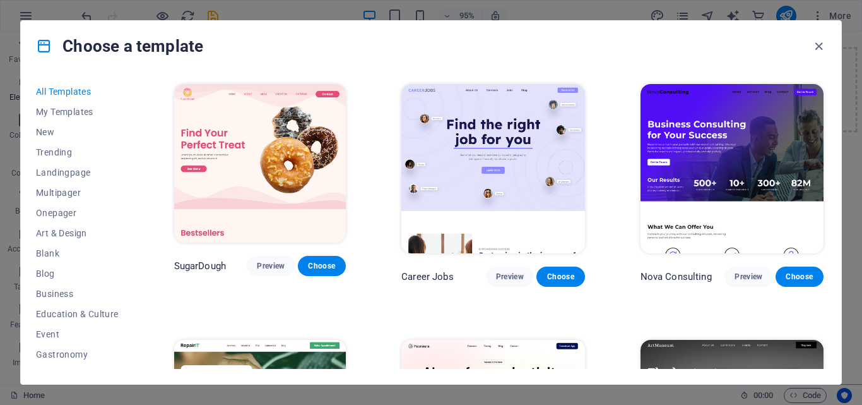
click at [619, 62] on div "Choose a template" at bounding box center [431, 46] width 820 height 50
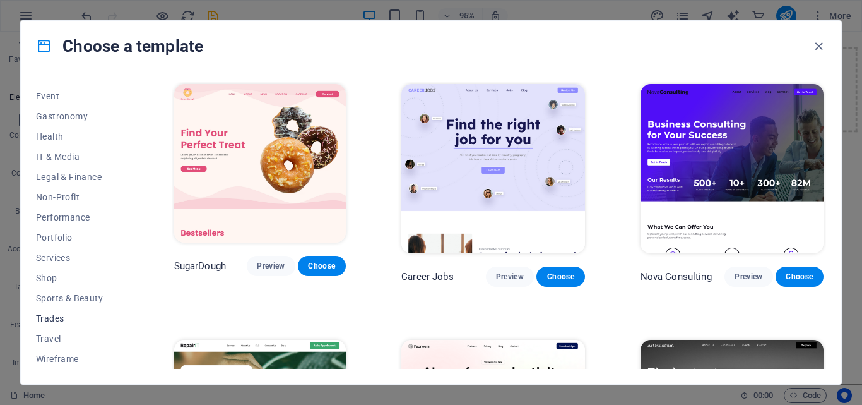
click at [57, 328] on button "Trades" at bounding box center [77, 318] width 83 height 20
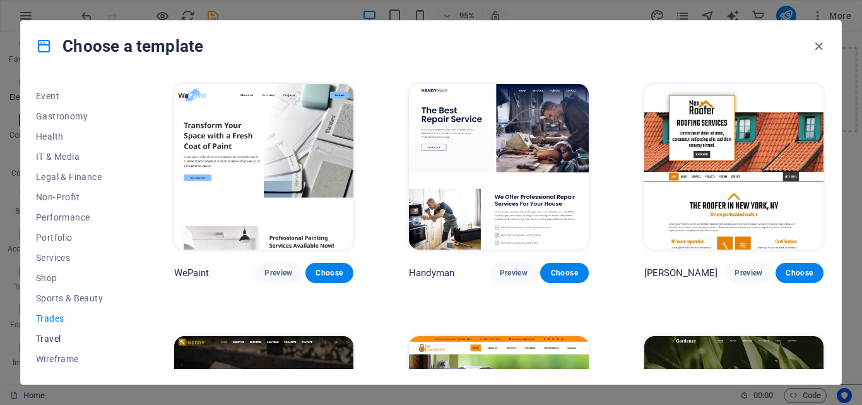
click at [59, 330] on button "Travel" at bounding box center [77, 338] width 83 height 20
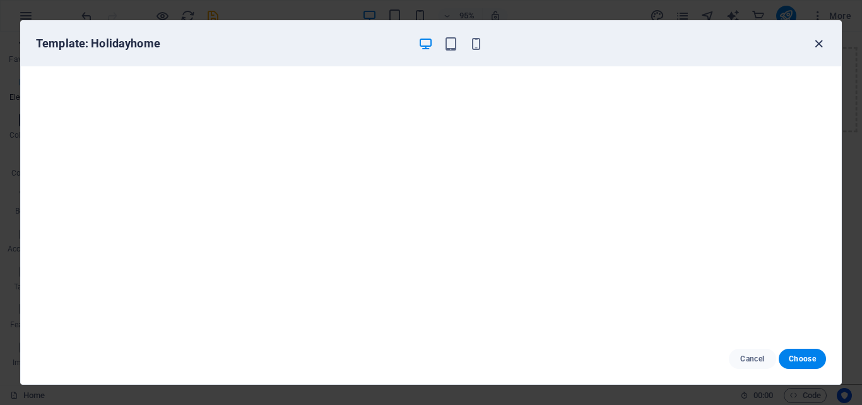
click at [816, 44] on icon "button" at bounding box center [819, 44] width 15 height 15
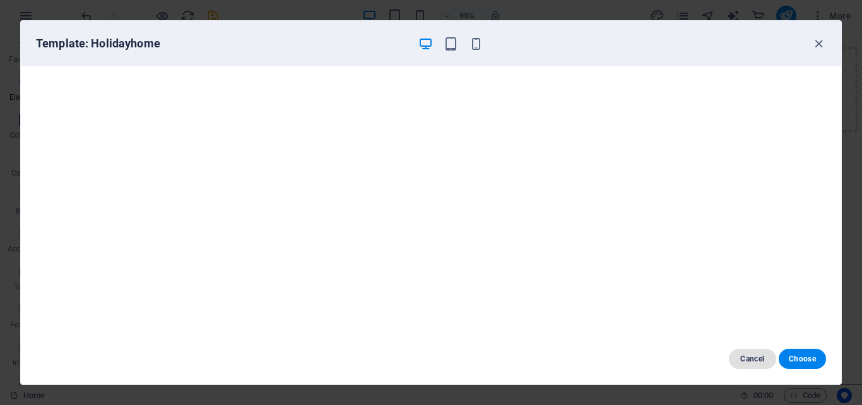
click at [748, 355] on span "Cancel" at bounding box center [752, 358] width 27 height 10
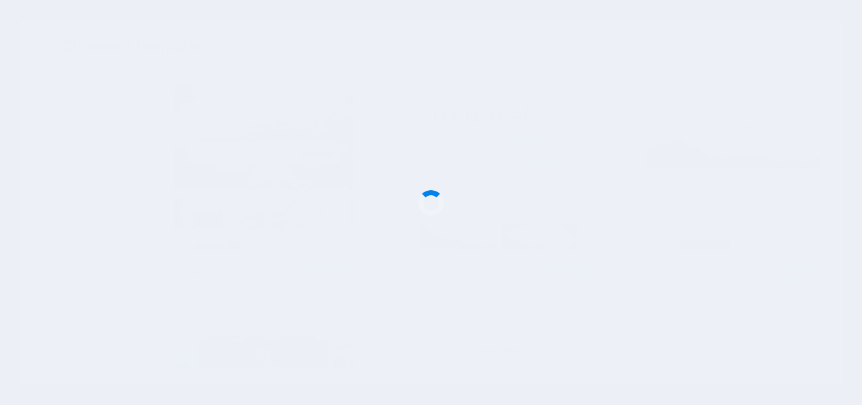
scroll to position [59, 0]
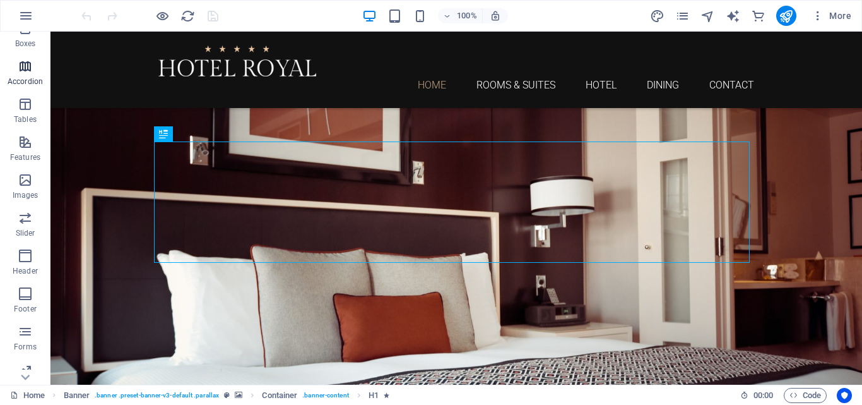
scroll to position [253, 0]
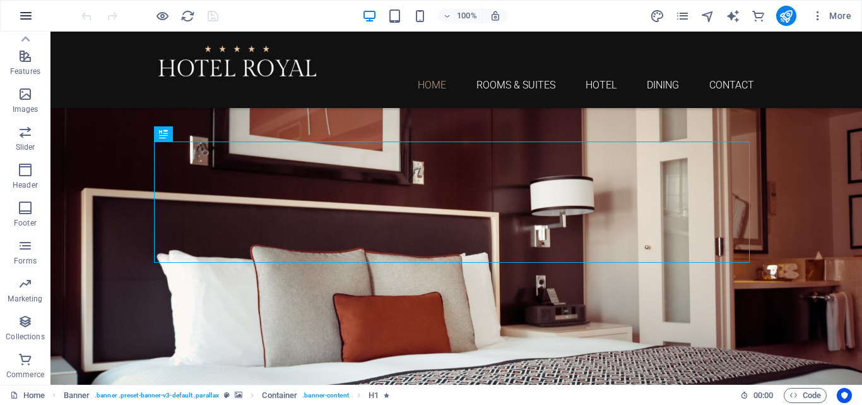
click at [36, 18] on button "button" at bounding box center [26, 16] width 30 height 30
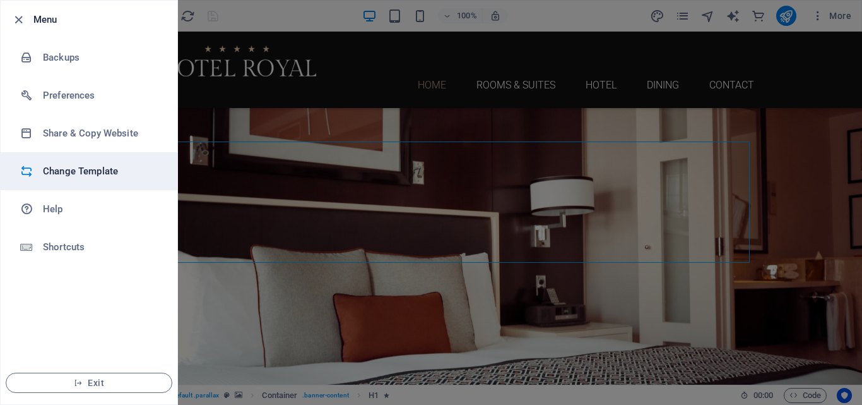
click at [88, 157] on li "Change Template" at bounding box center [89, 171] width 177 height 38
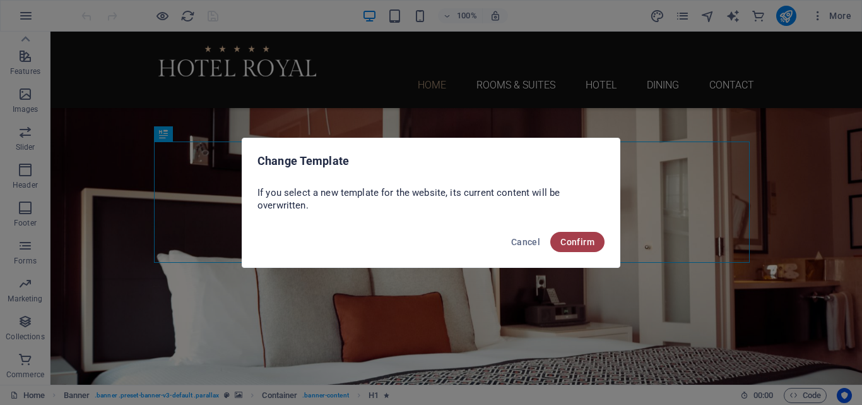
click at [594, 240] on button "Confirm" at bounding box center [577, 242] width 54 height 20
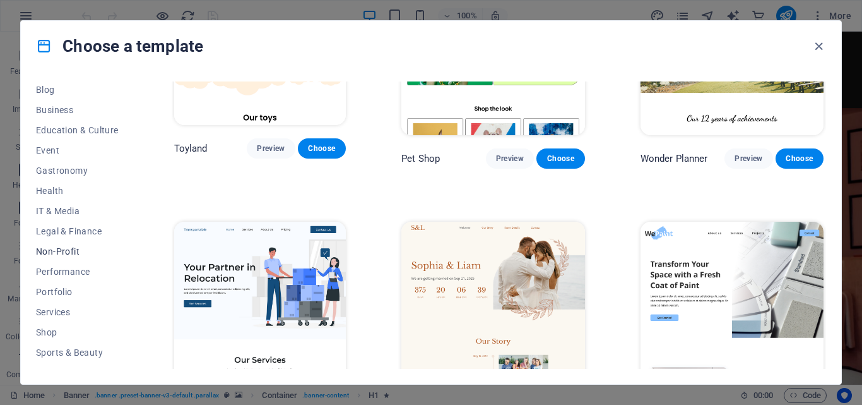
scroll to position [238, 0]
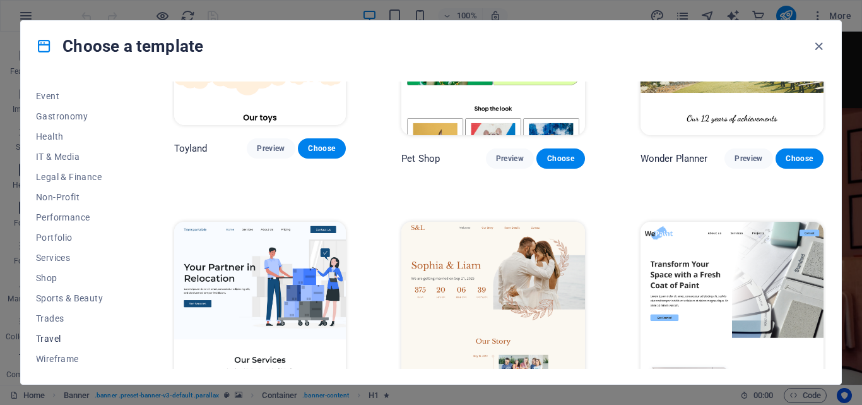
click at [66, 335] on span "Travel" at bounding box center [77, 338] width 83 height 10
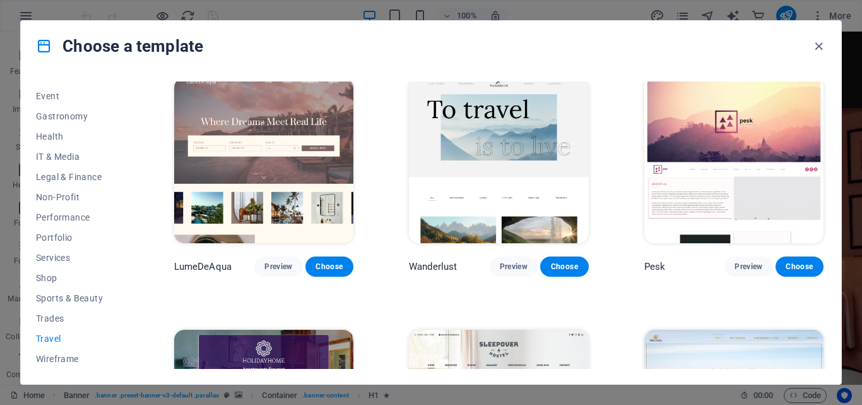
scroll to position [0, 0]
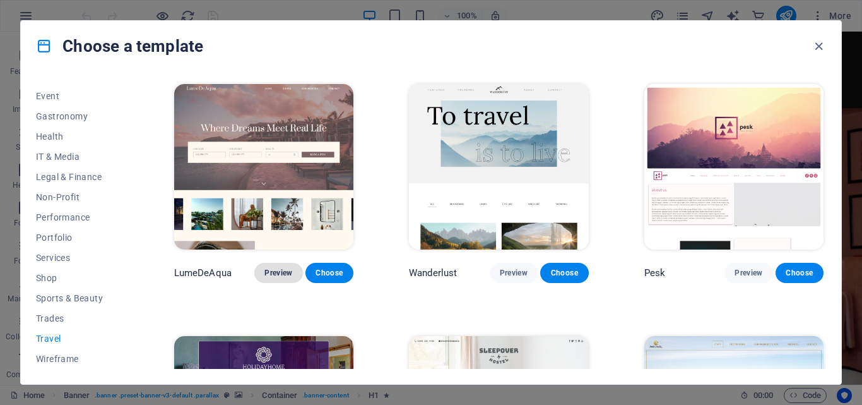
click at [276, 268] on span "Preview" at bounding box center [278, 273] width 28 height 10
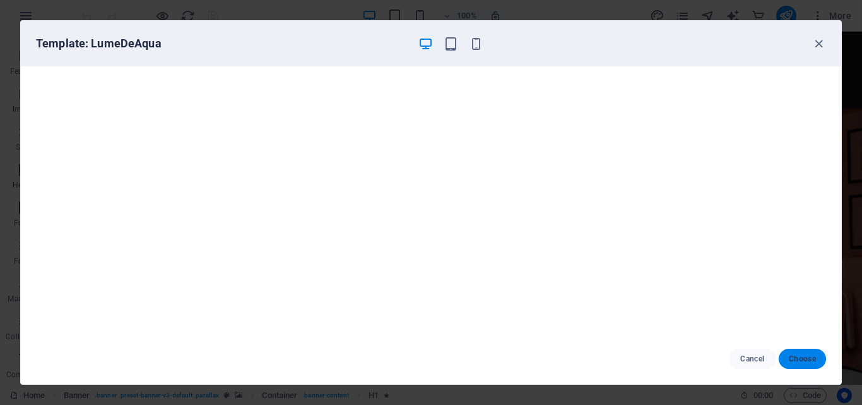
click at [800, 360] on span "Choose" at bounding box center [802, 358] width 27 height 10
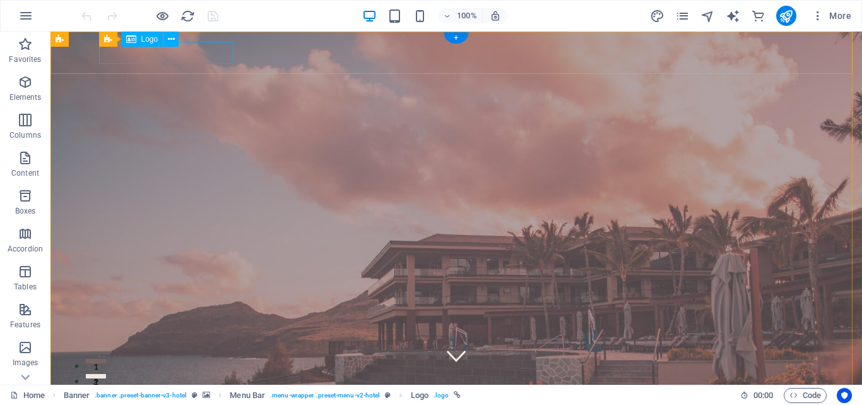
select select "px"
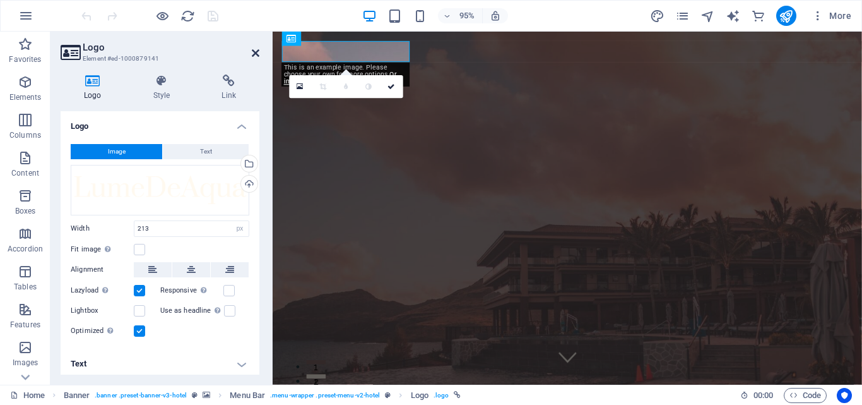
click at [255, 54] on icon at bounding box center [256, 53] width 8 height 10
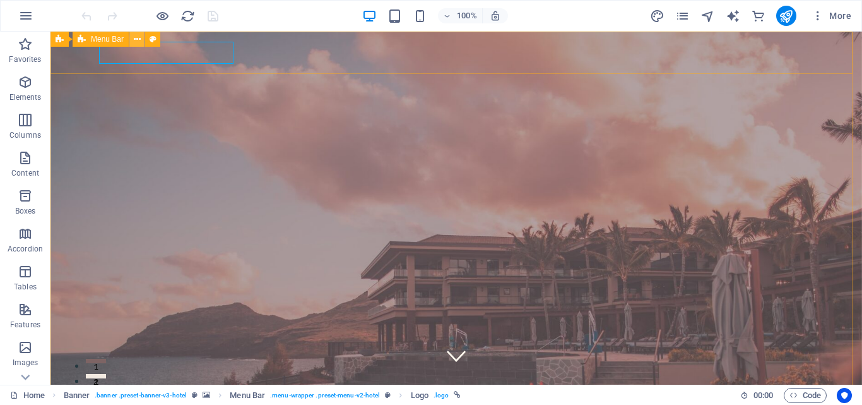
click at [139, 40] on icon at bounding box center [137, 39] width 7 height 13
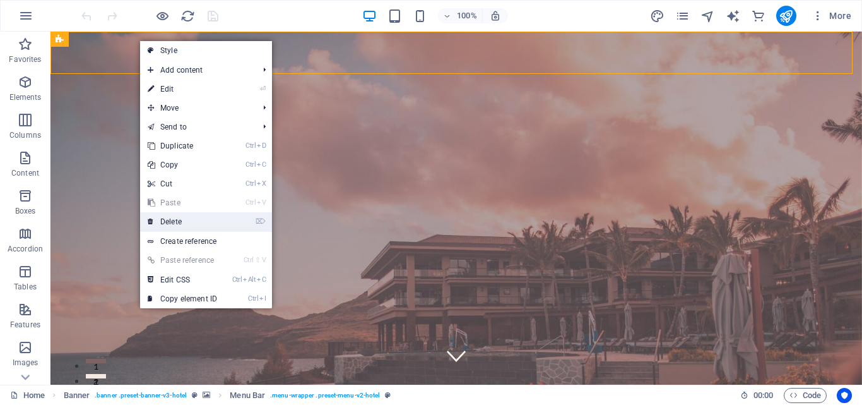
click at [184, 219] on link "⌦ Delete" at bounding box center [182, 221] width 85 height 19
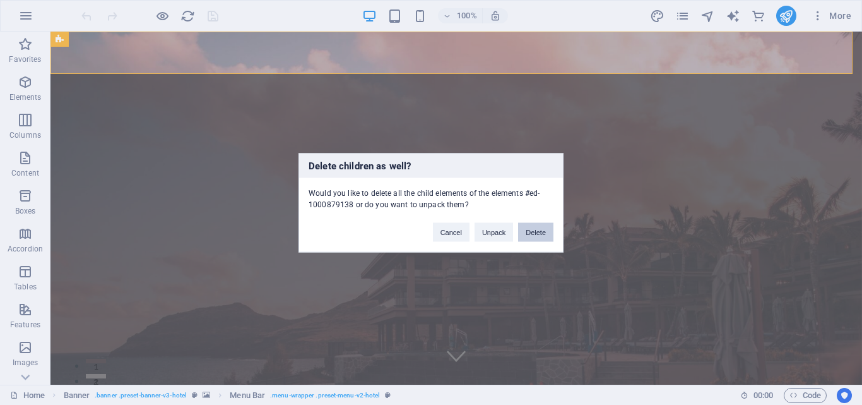
click at [540, 230] on button "Delete" at bounding box center [535, 231] width 35 height 19
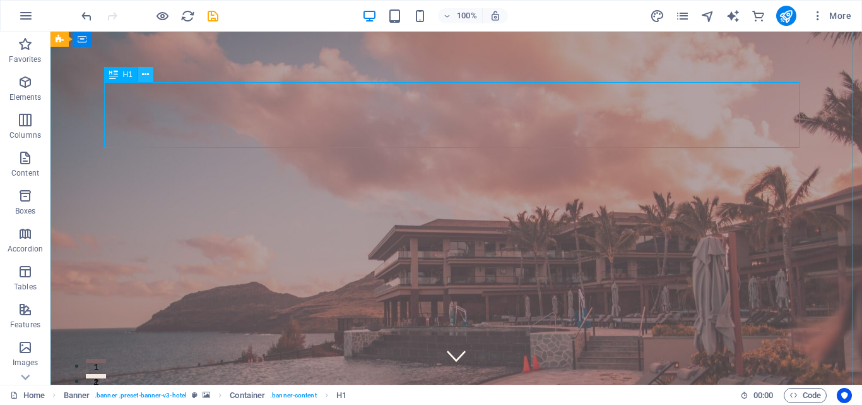
click at [141, 77] on button at bounding box center [145, 74] width 15 height 15
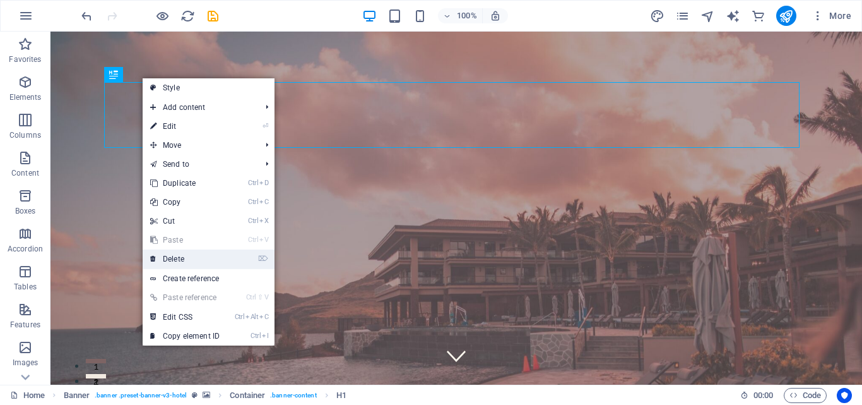
click at [190, 263] on link "⌦ Delete" at bounding box center [185, 258] width 85 height 19
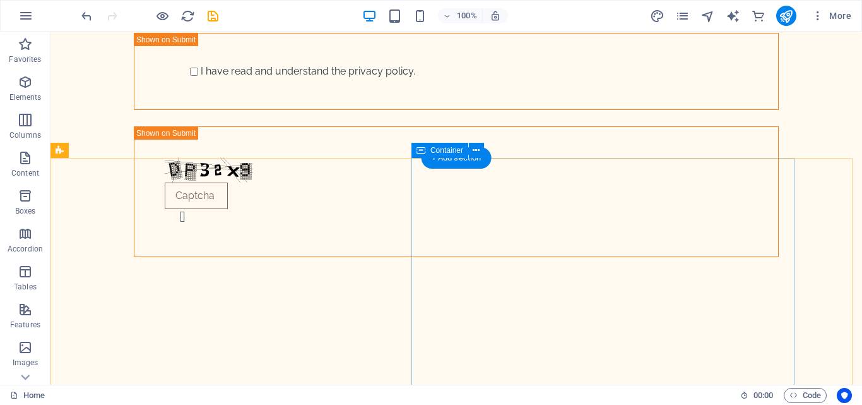
scroll to position [694, 0]
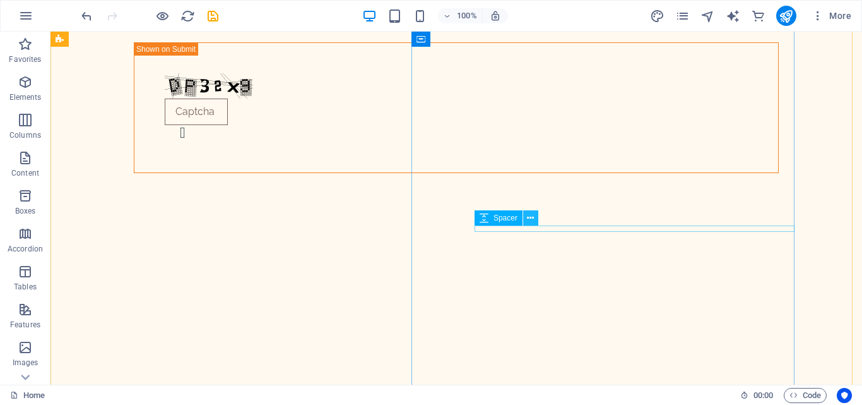
click at [524, 223] on button at bounding box center [530, 217] width 15 height 15
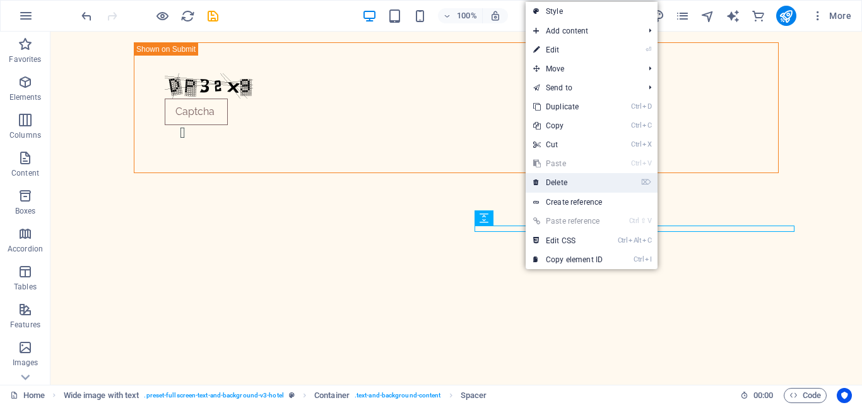
click at [576, 178] on link "⌦ Delete" at bounding box center [568, 182] width 85 height 19
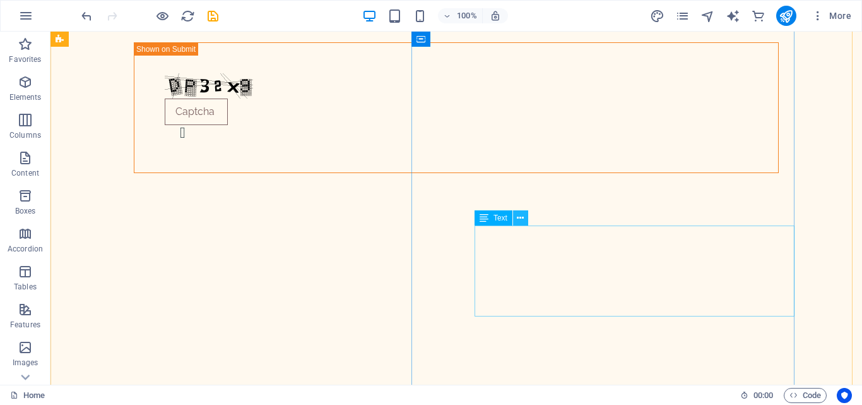
click at [525, 218] on button at bounding box center [520, 217] width 15 height 15
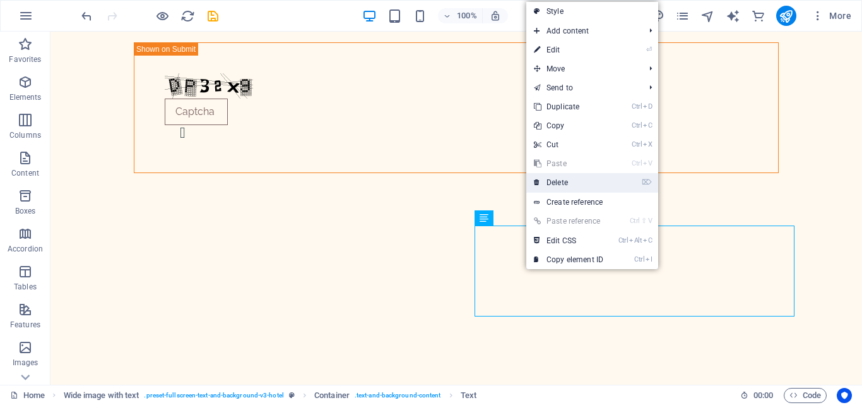
drag, startPoint x: 561, startPoint y: 183, endPoint x: 506, endPoint y: 151, distance: 63.3
click at [561, 183] on link "⌦ Delete" at bounding box center [568, 182] width 85 height 19
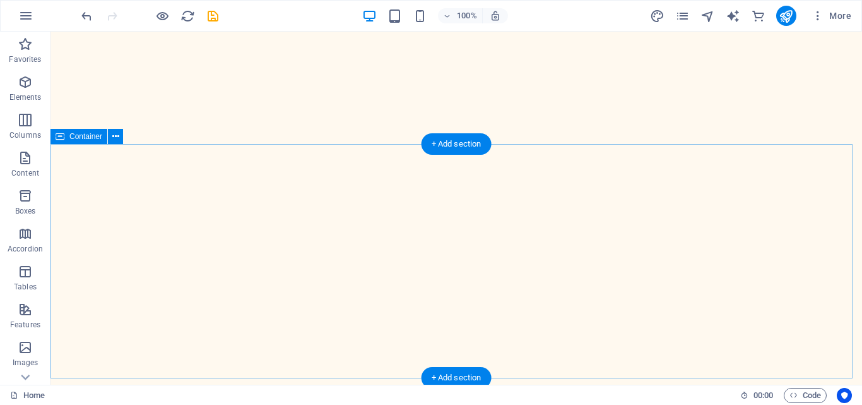
scroll to position [1010, 0]
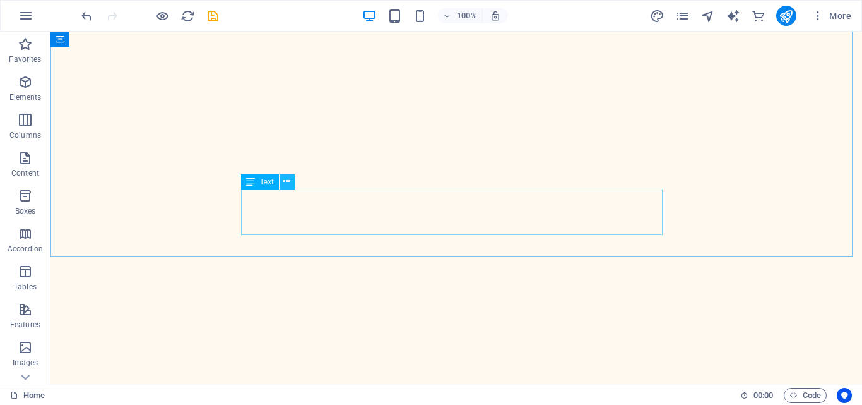
click at [285, 179] on icon at bounding box center [286, 181] width 7 height 13
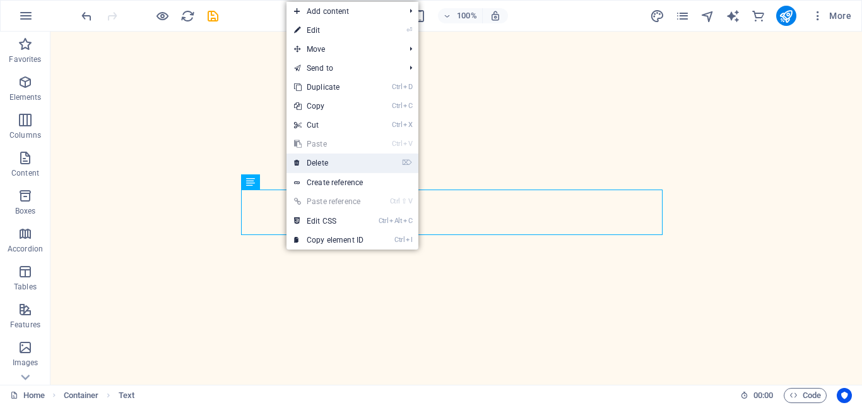
click at [321, 166] on link "⌦ Delete" at bounding box center [329, 162] width 85 height 19
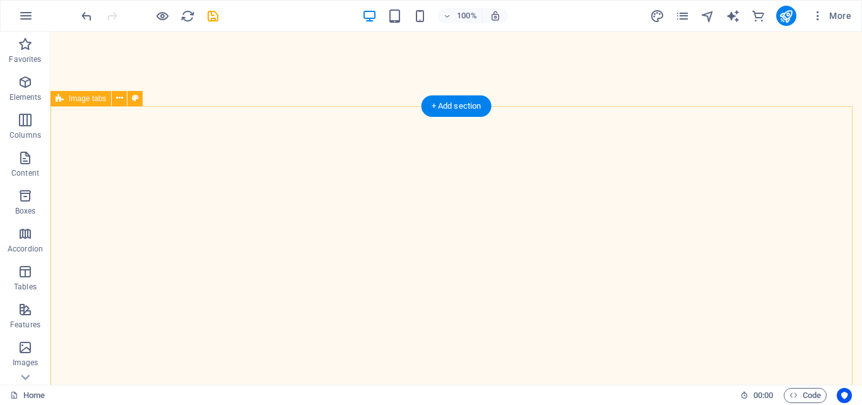
scroll to position [1199, 0]
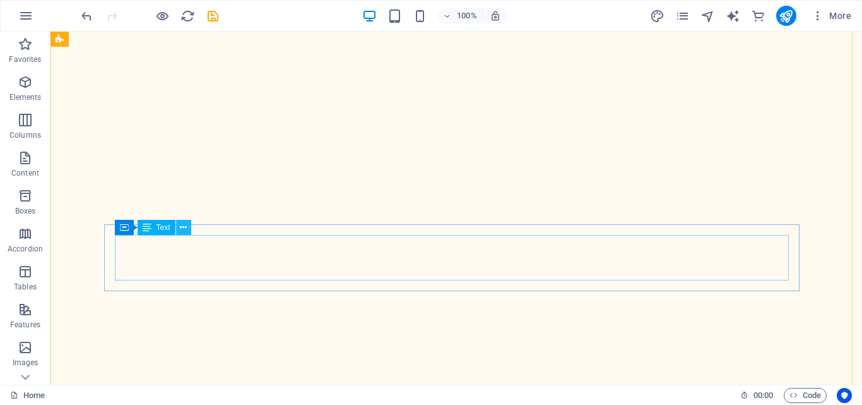
click at [191, 229] on button at bounding box center [183, 227] width 15 height 15
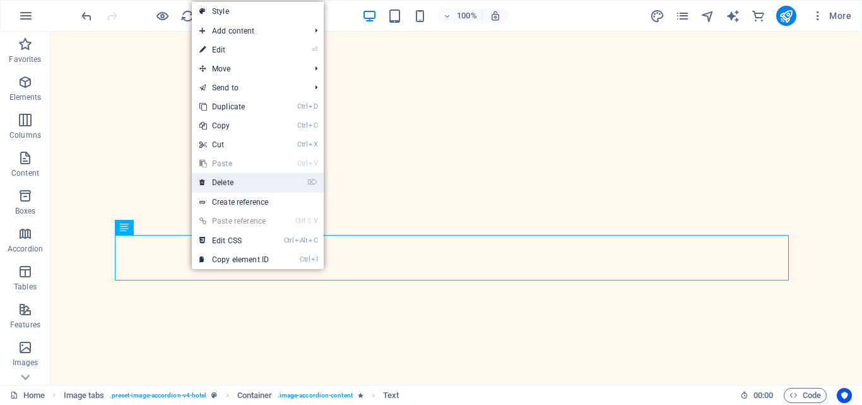
click at [228, 186] on link "⌦ Delete" at bounding box center [234, 182] width 85 height 19
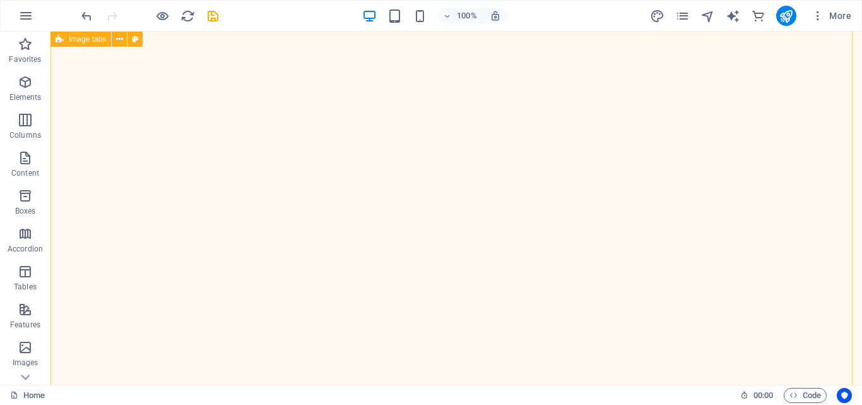
scroll to position [1515, 0]
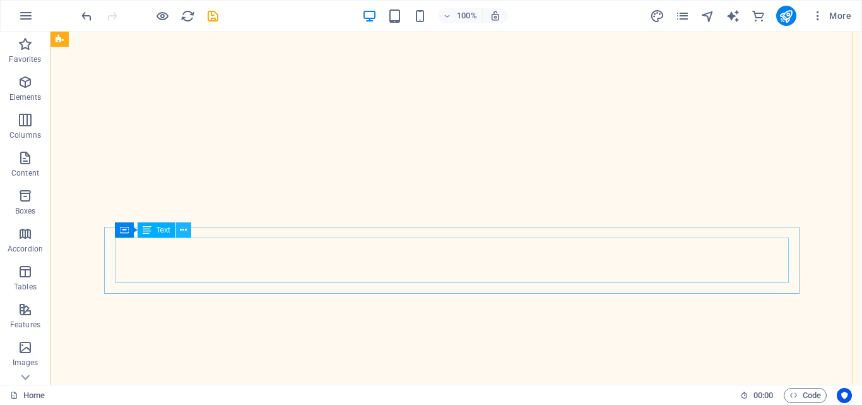
click at [177, 233] on button at bounding box center [183, 229] width 15 height 15
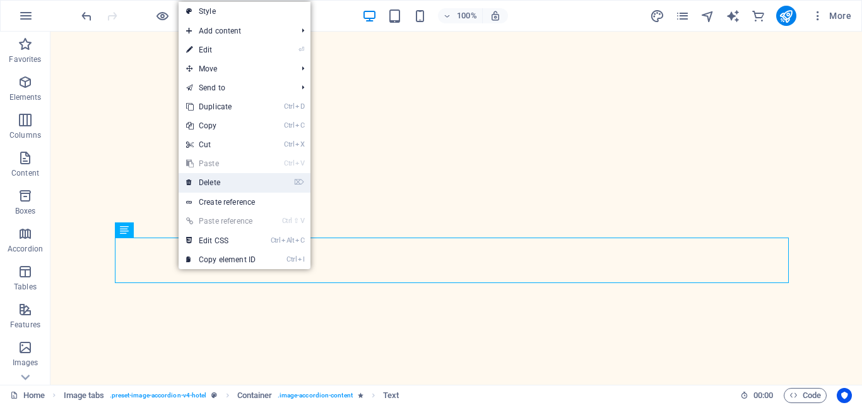
click at [215, 181] on link "⌦ Delete" at bounding box center [221, 182] width 85 height 19
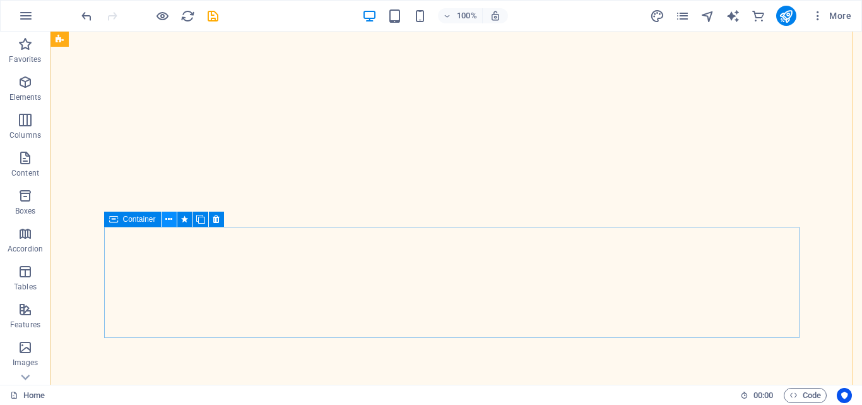
click at [163, 217] on button at bounding box center [169, 218] width 15 height 15
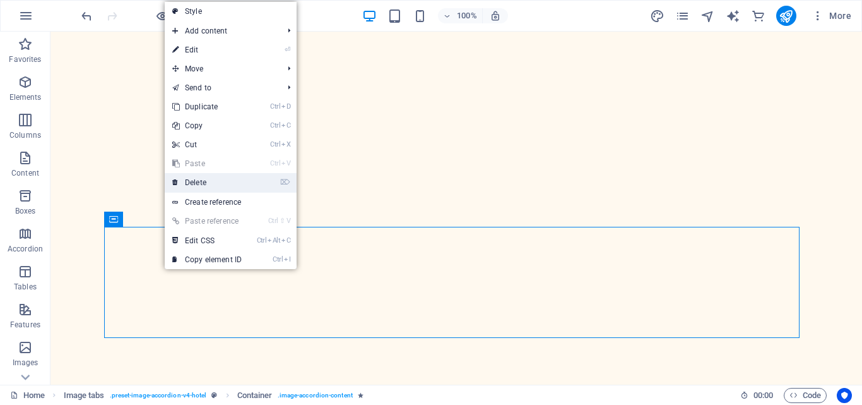
click at [198, 174] on link "⌦ Delete" at bounding box center [207, 182] width 85 height 19
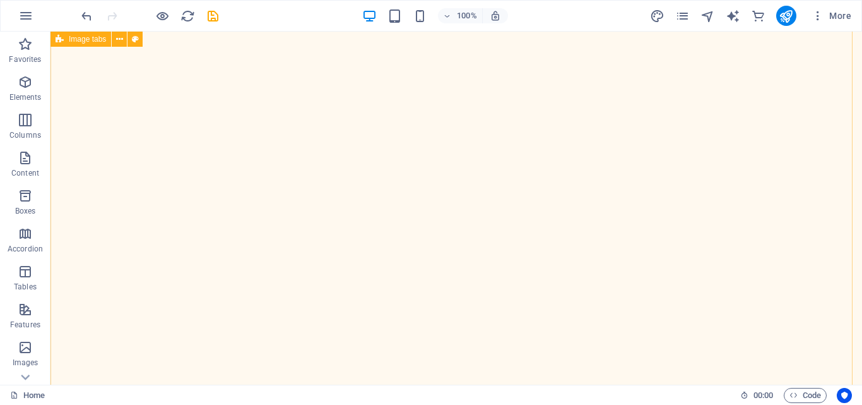
scroll to position [1262, 0]
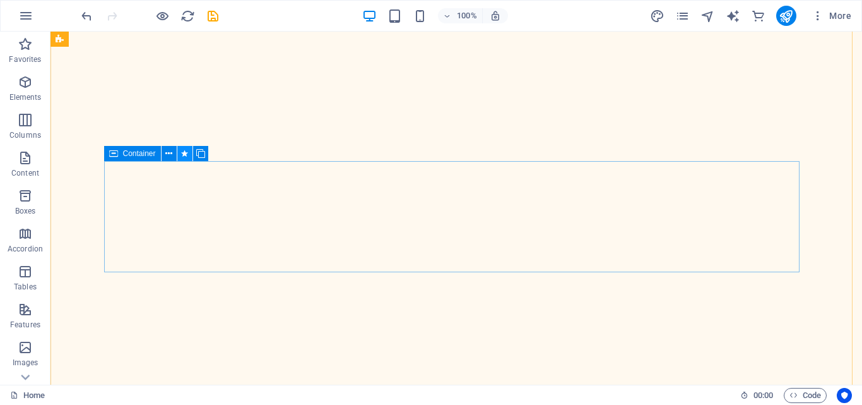
click at [177, 156] on button at bounding box center [184, 153] width 15 height 15
select select "slide"
select select "s"
select select "hide"
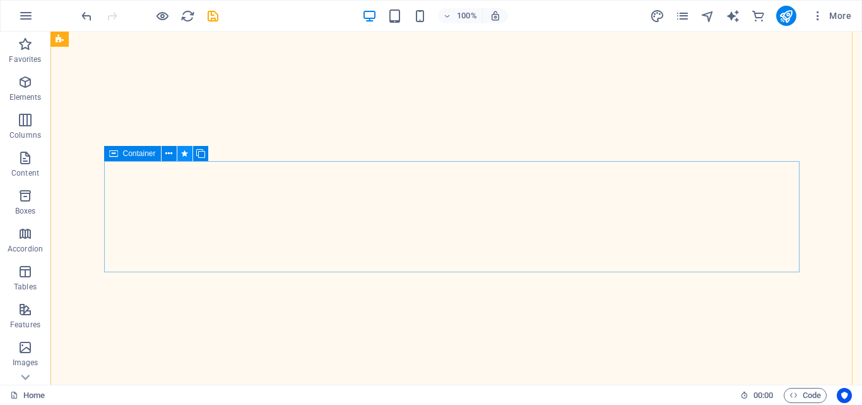
select select "hide"
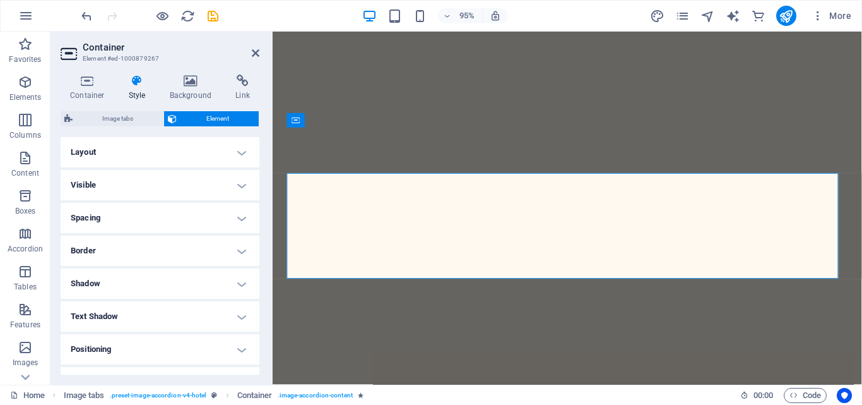
scroll to position [1214, 0]
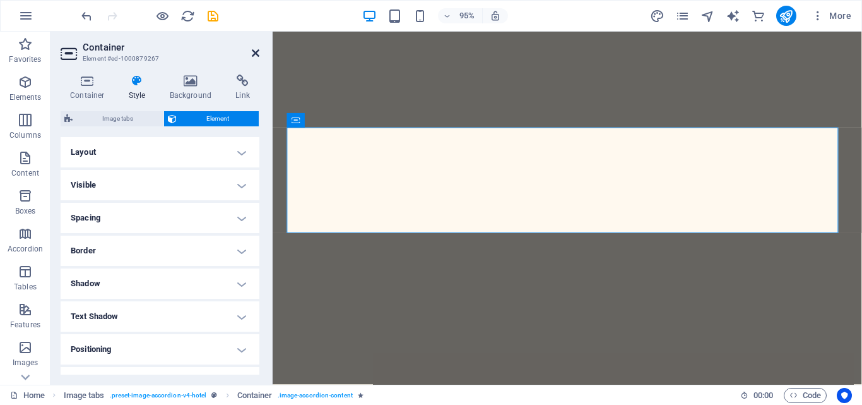
click at [256, 55] on icon at bounding box center [256, 53] width 8 height 10
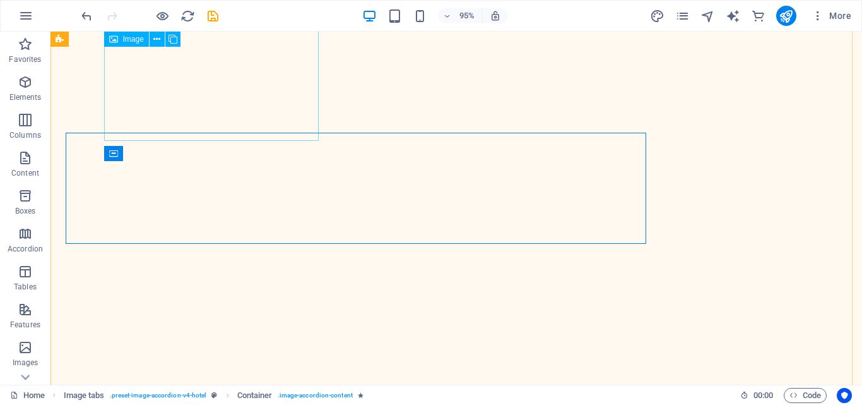
scroll to position [1262, 0]
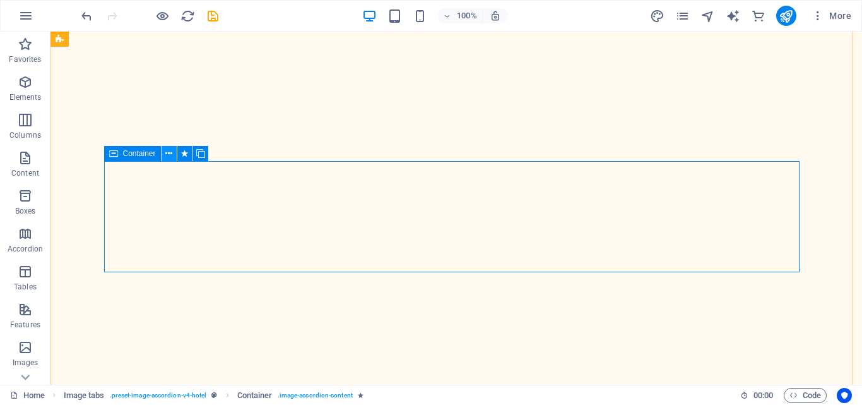
click at [163, 156] on button at bounding box center [169, 153] width 15 height 15
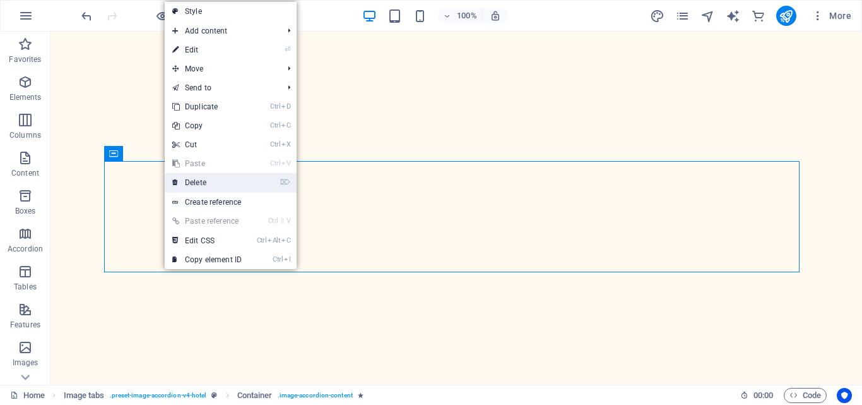
click at [196, 177] on link "⌦ Delete" at bounding box center [207, 182] width 85 height 19
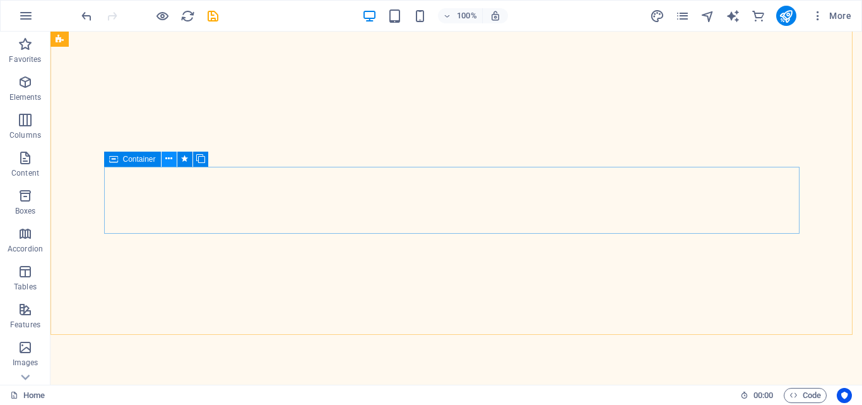
click at [165, 164] on button at bounding box center [169, 158] width 15 height 15
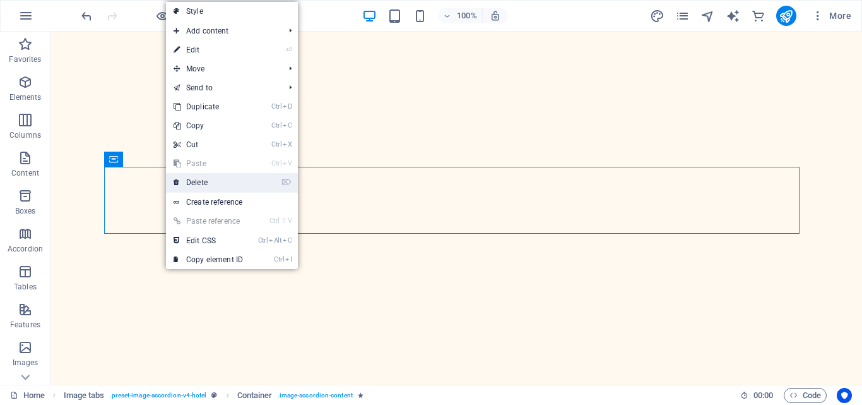
click at [189, 179] on link "⌦ Delete" at bounding box center [208, 182] width 85 height 19
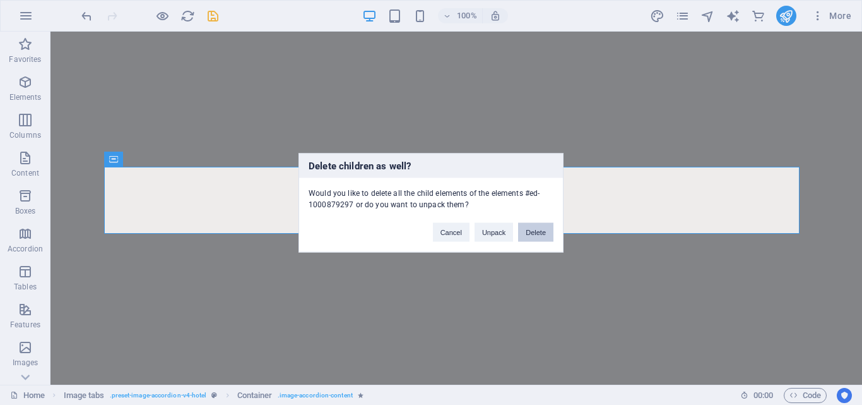
click at [534, 237] on button "Delete" at bounding box center [535, 231] width 35 height 19
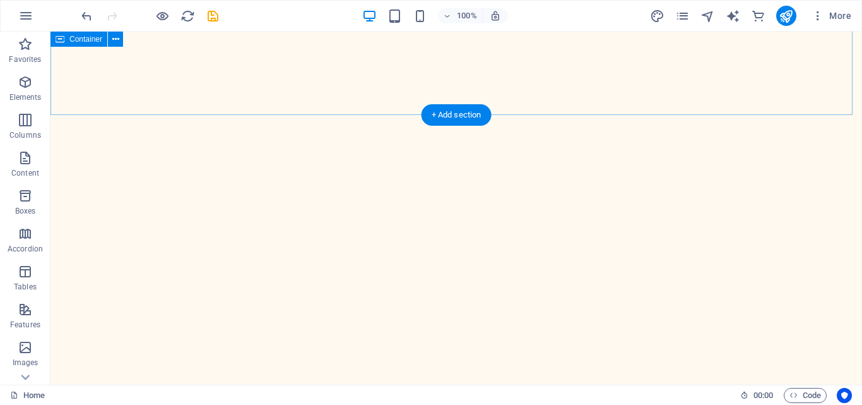
scroll to position [1515, 0]
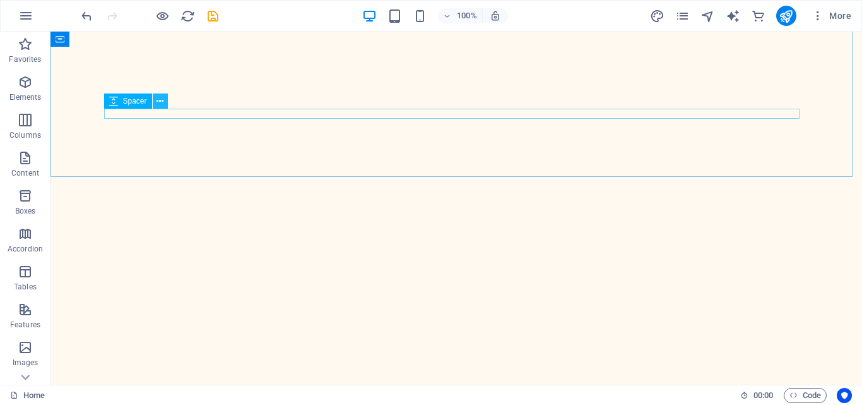
click at [156, 107] on button at bounding box center [160, 100] width 15 height 15
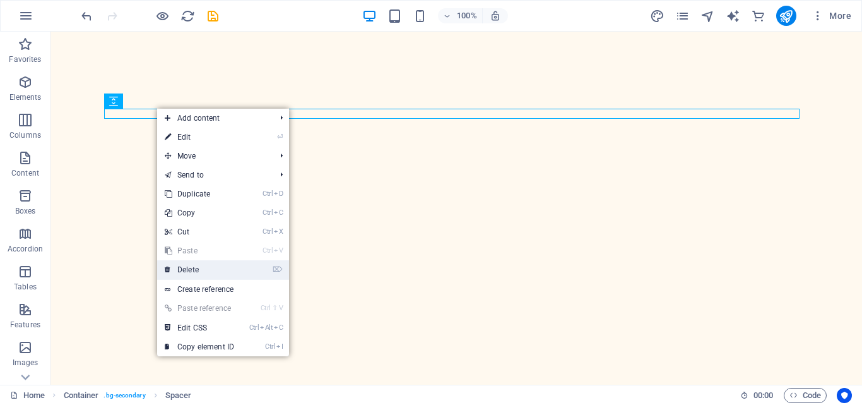
click at [191, 270] on link "⌦ Delete" at bounding box center [199, 269] width 85 height 19
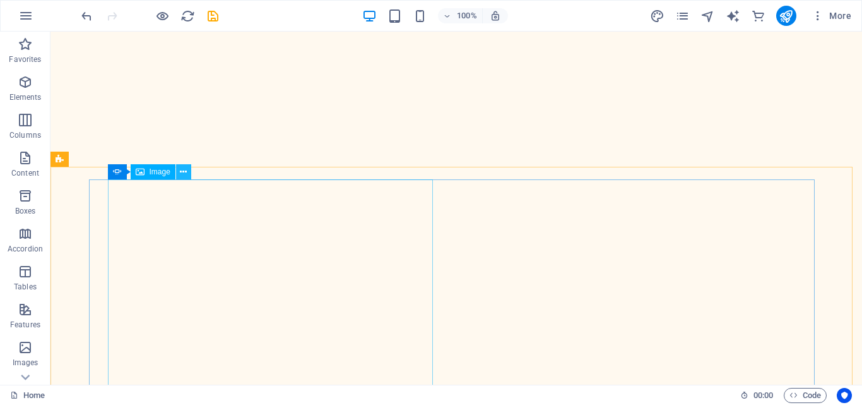
click at [185, 174] on icon at bounding box center [183, 171] width 7 height 13
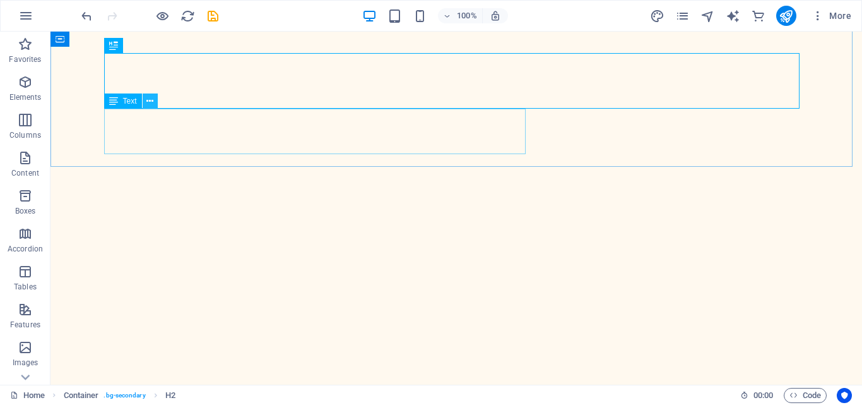
click at [150, 101] on icon at bounding box center [149, 101] width 7 height 13
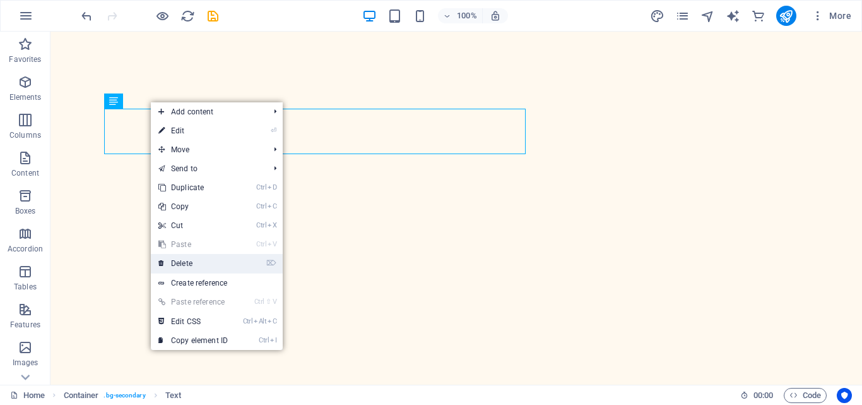
click at [220, 260] on link "⌦ Delete" at bounding box center [193, 263] width 85 height 19
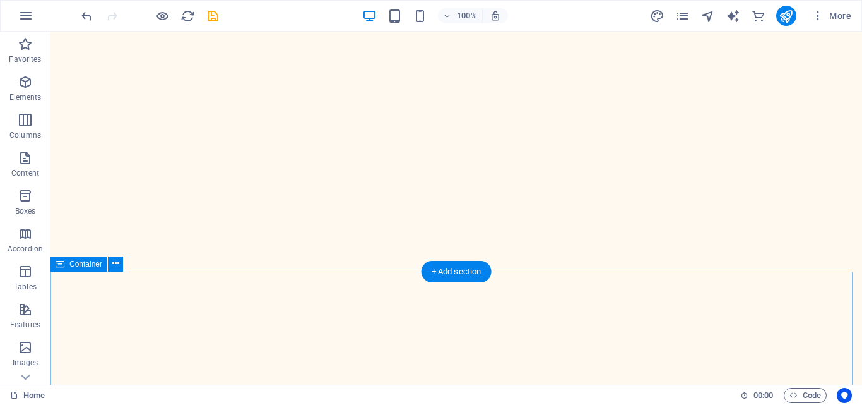
scroll to position [2272, 0]
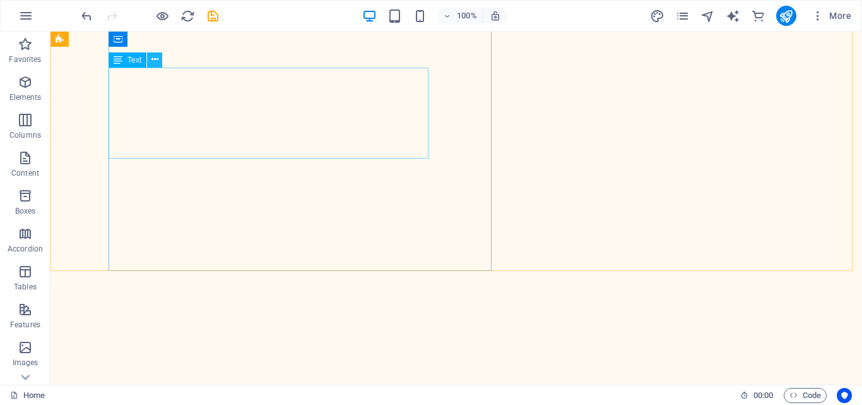
click at [157, 59] on icon at bounding box center [154, 59] width 7 height 13
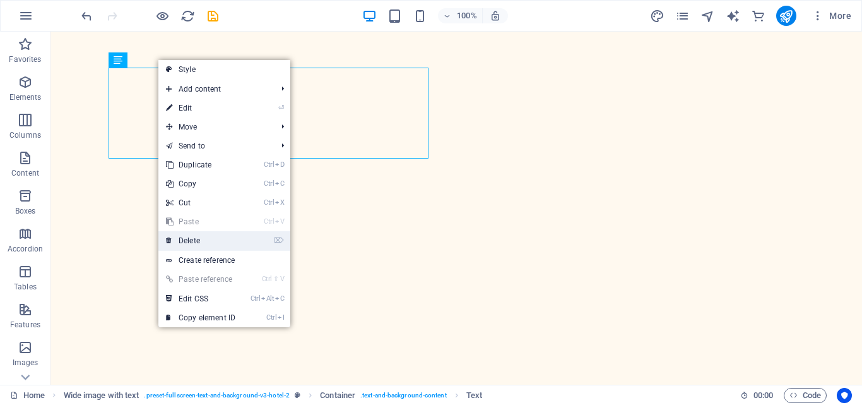
click at [226, 242] on link "⌦ Delete" at bounding box center [200, 240] width 85 height 19
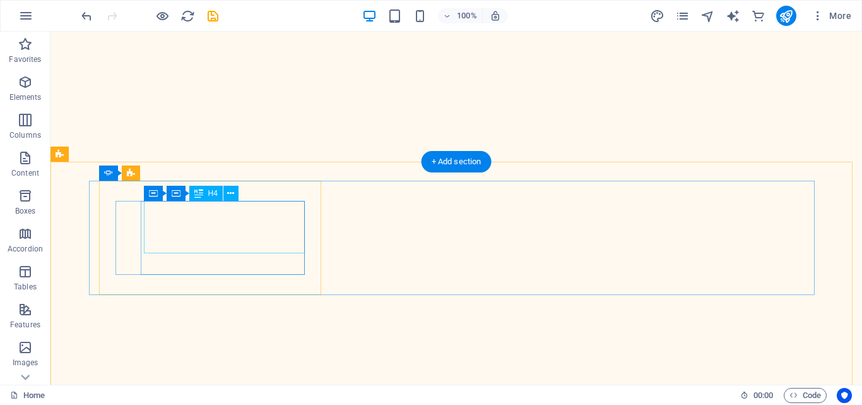
scroll to position [2524, 0]
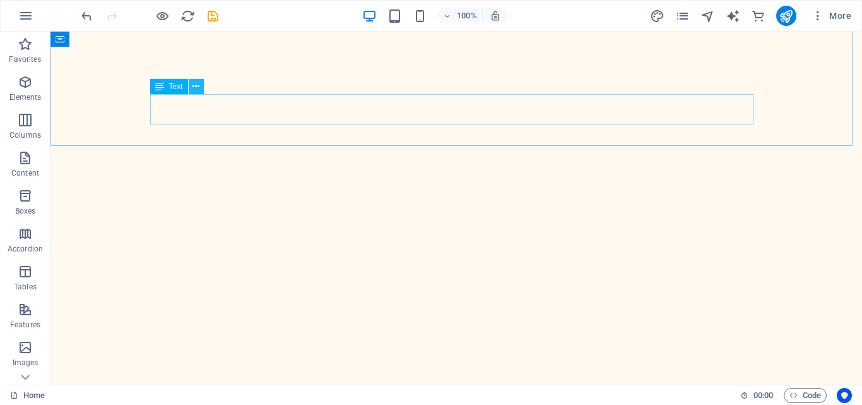
click at [197, 90] on icon at bounding box center [195, 86] width 7 height 13
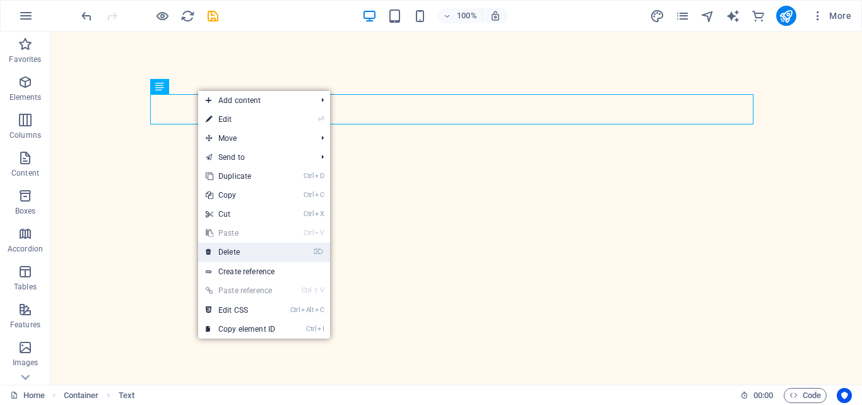
click at [233, 248] on link "⌦ Delete" at bounding box center [240, 251] width 85 height 19
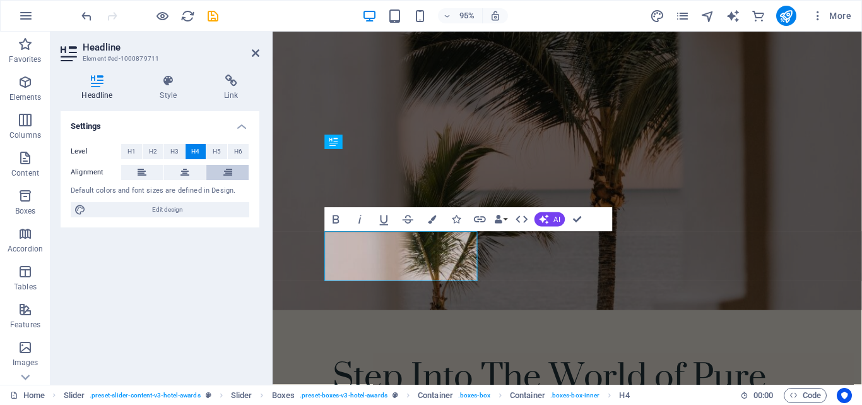
scroll to position [2409, 0]
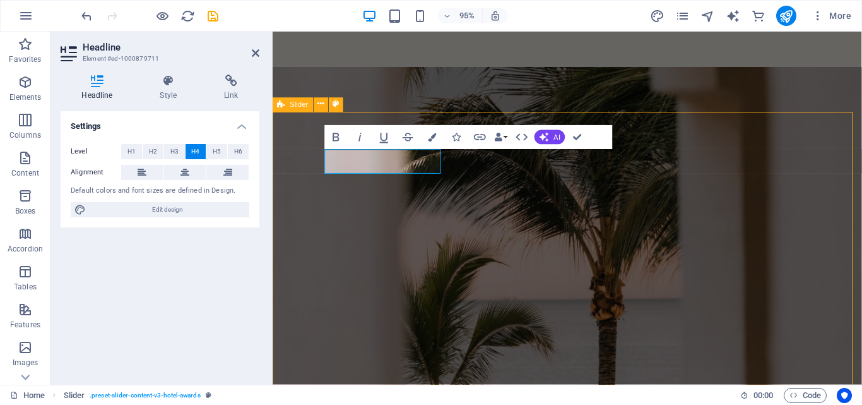
scroll to position [2524, 0]
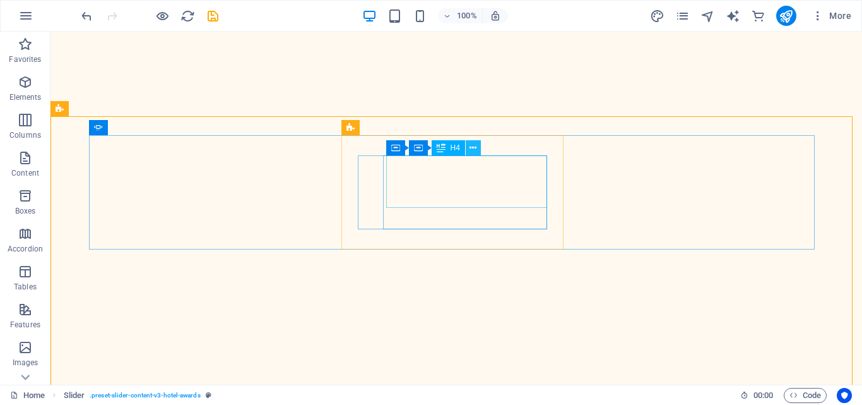
click at [475, 145] on icon at bounding box center [473, 147] width 7 height 13
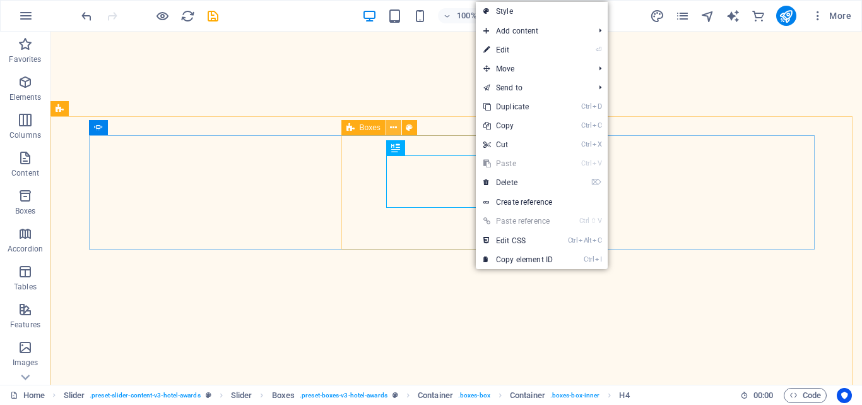
click at [392, 127] on icon at bounding box center [393, 127] width 7 height 13
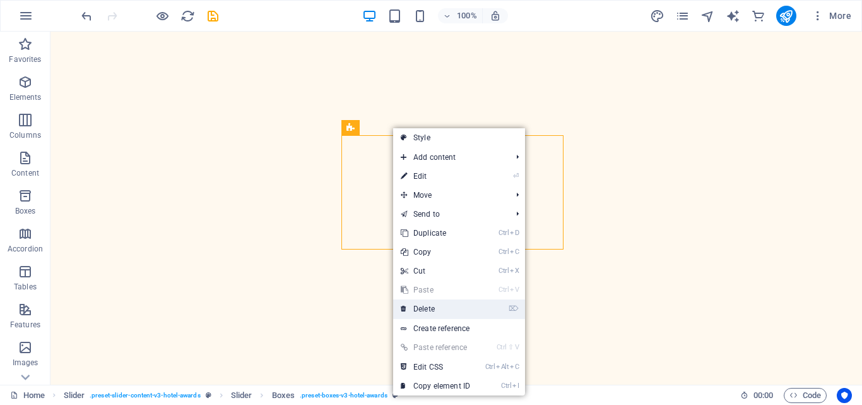
click at [436, 301] on link "⌦ Delete" at bounding box center [435, 308] width 85 height 19
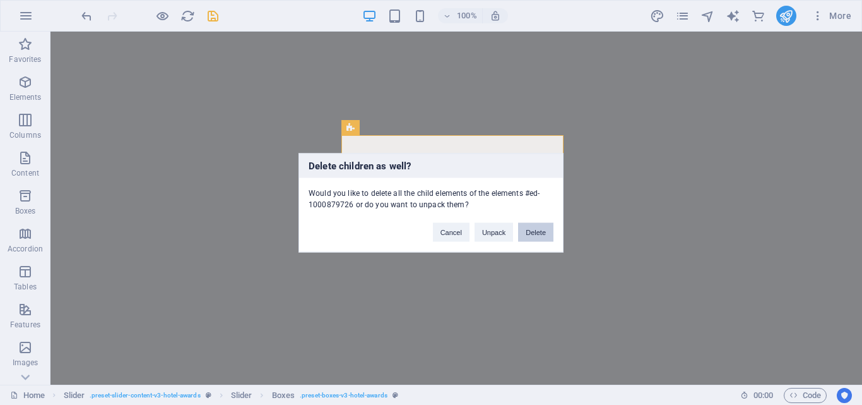
click at [545, 231] on button "Delete" at bounding box center [535, 231] width 35 height 19
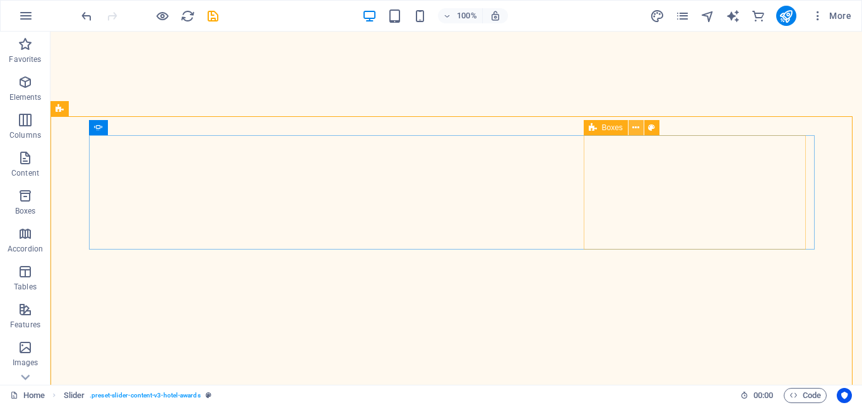
click at [636, 130] on icon at bounding box center [635, 127] width 7 height 13
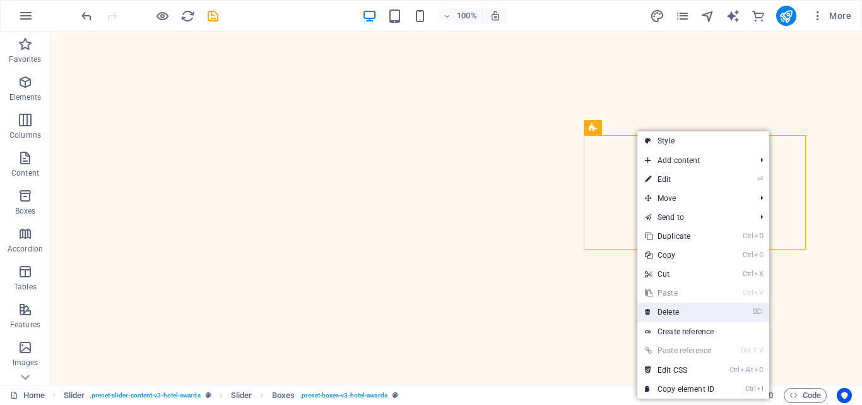
click at [668, 318] on link "⌦ Delete" at bounding box center [679, 311] width 85 height 19
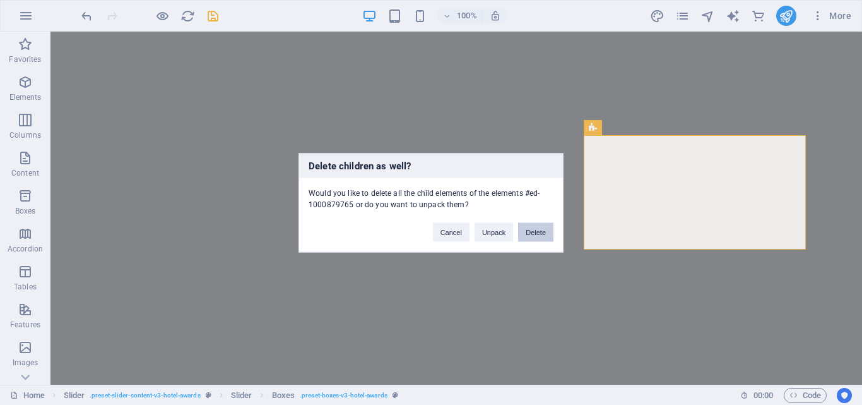
click at [540, 230] on button "Delete" at bounding box center [535, 231] width 35 height 19
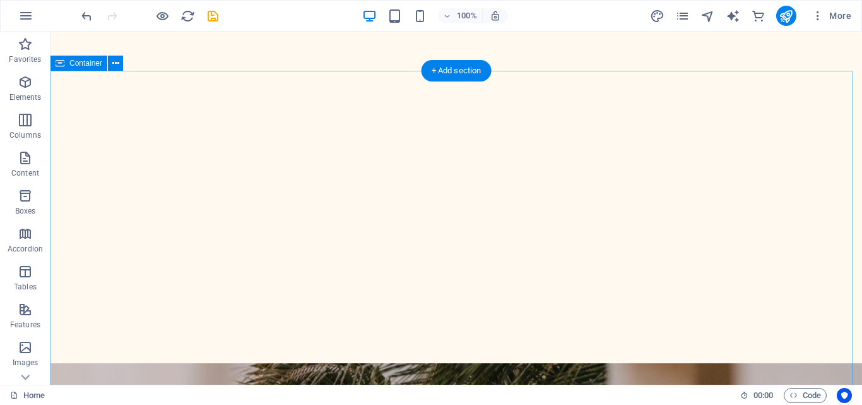
scroll to position [2777, 0]
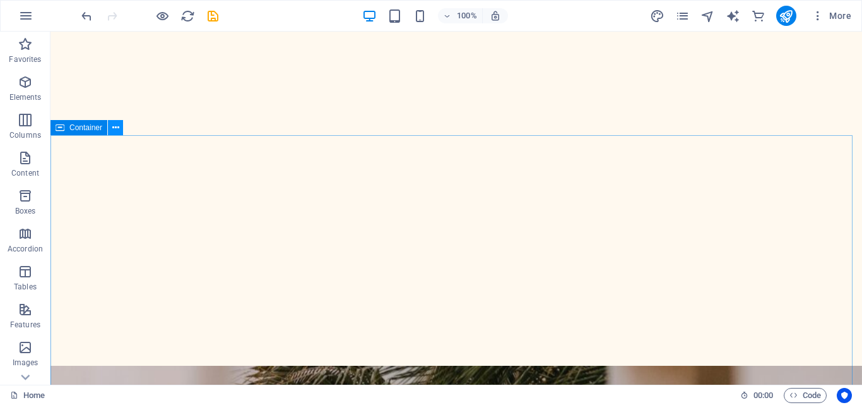
click at [112, 125] on icon at bounding box center [115, 127] width 7 height 13
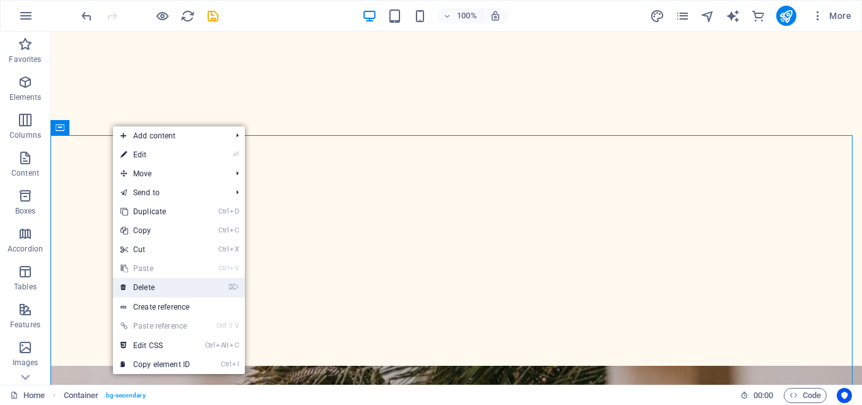
click at [175, 281] on link "⌦ Delete" at bounding box center [155, 287] width 85 height 19
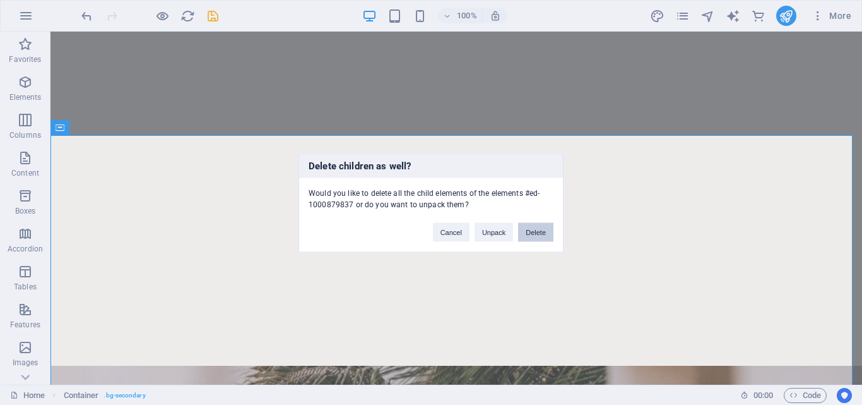
click at [536, 237] on button "Delete" at bounding box center [535, 231] width 35 height 19
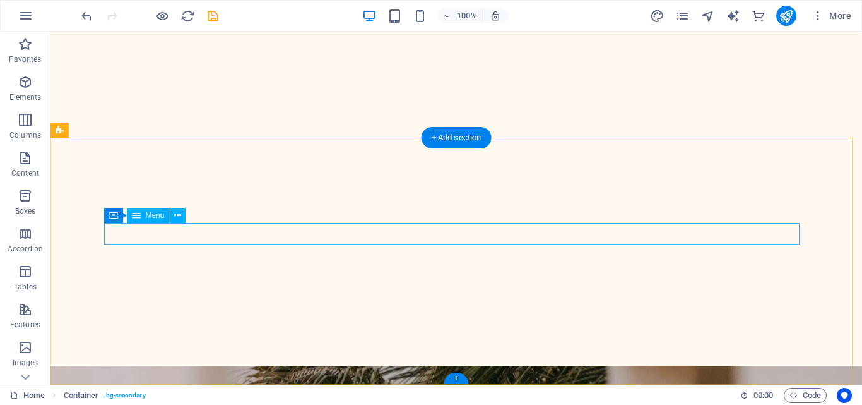
scroll to position [2774, 0]
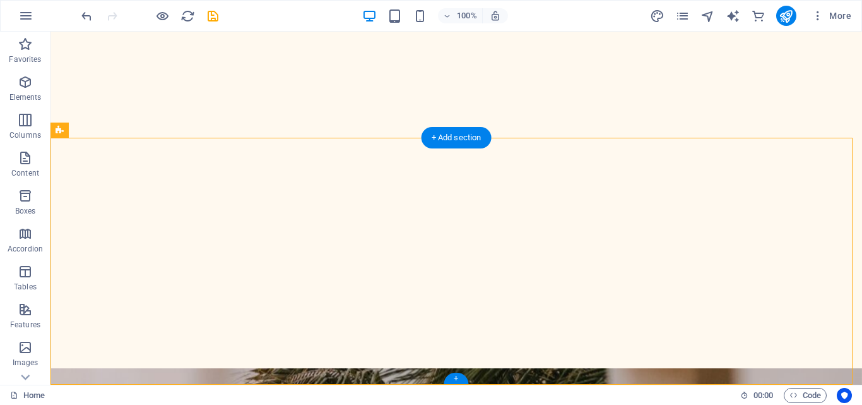
select select "footer"
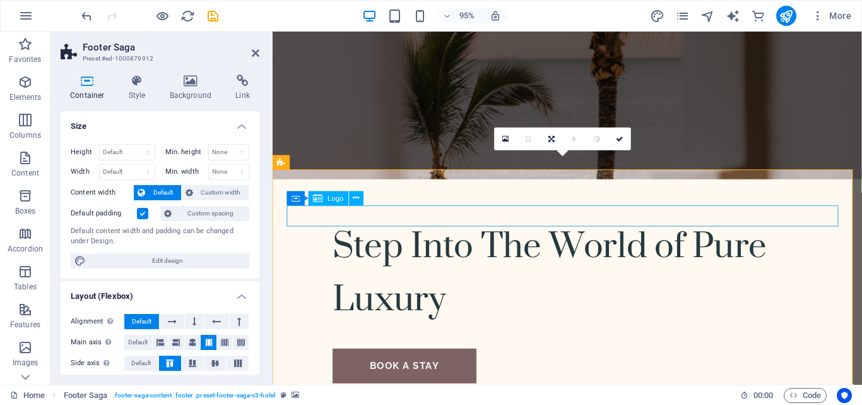
select select "px"
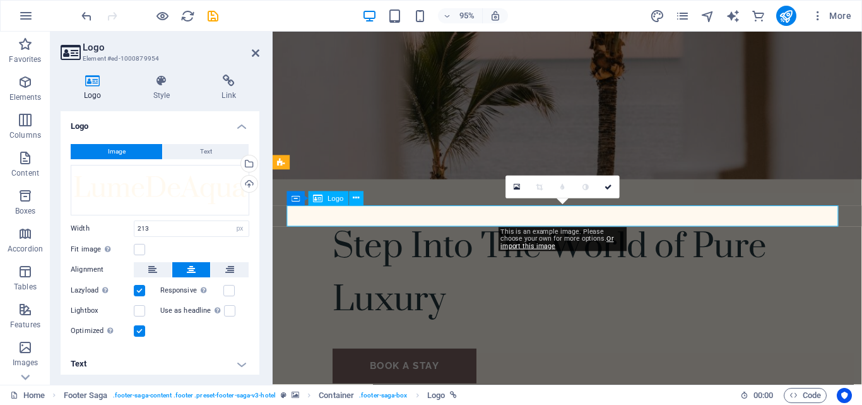
click at [353, 198] on icon at bounding box center [356, 198] width 6 height 13
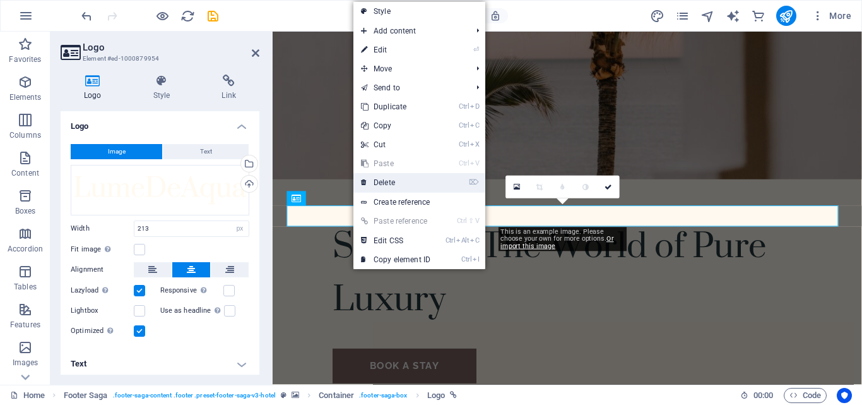
click at [392, 188] on link "⌦ Delete" at bounding box center [395, 182] width 85 height 19
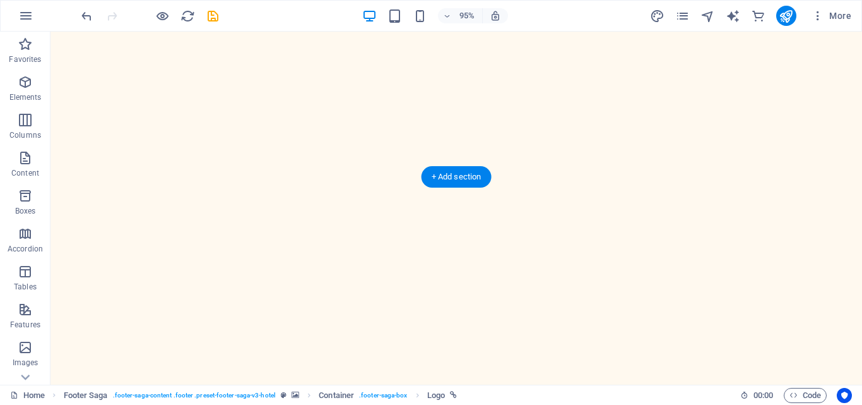
scroll to position [2777, 0]
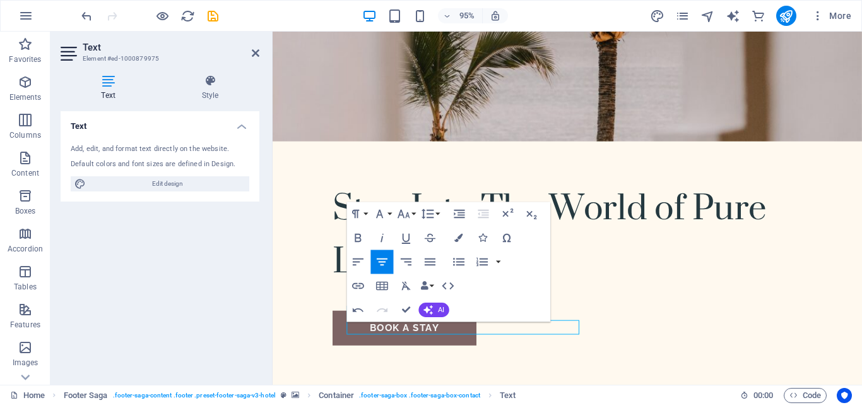
scroll to position [2704, 0]
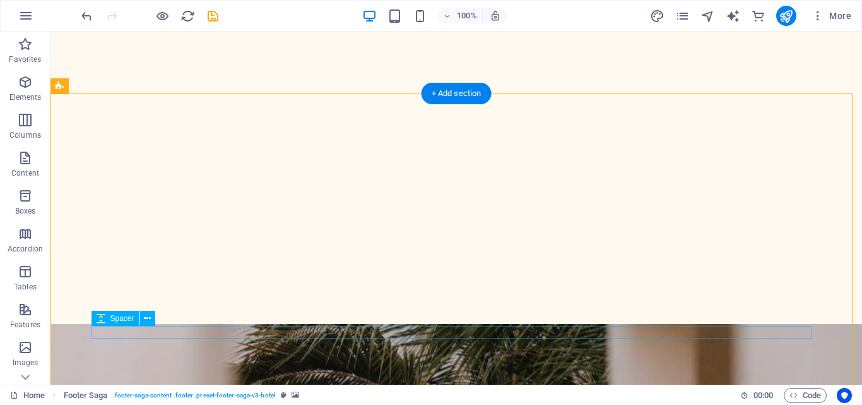
scroll to position [2842, 0]
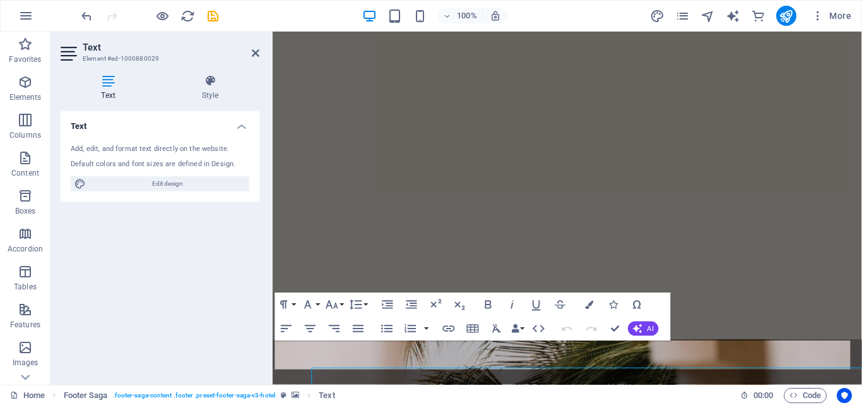
scroll to position [2750, 0]
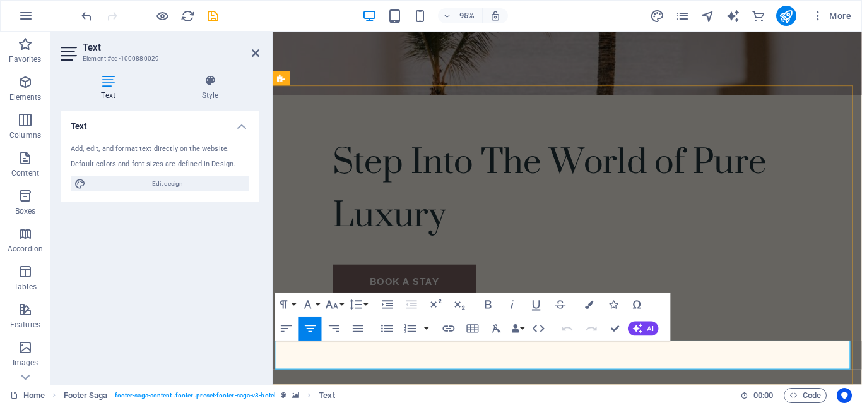
drag, startPoint x: 541, startPoint y: 362, endPoint x: 605, endPoint y: 361, distance: 63.1
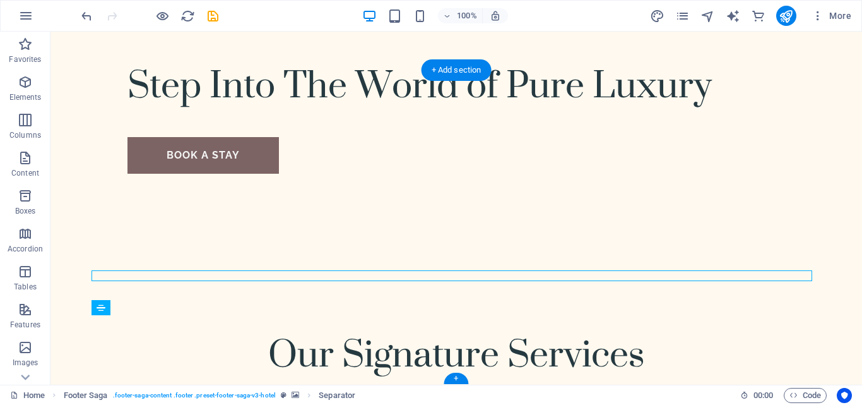
scroll to position [2842, 0]
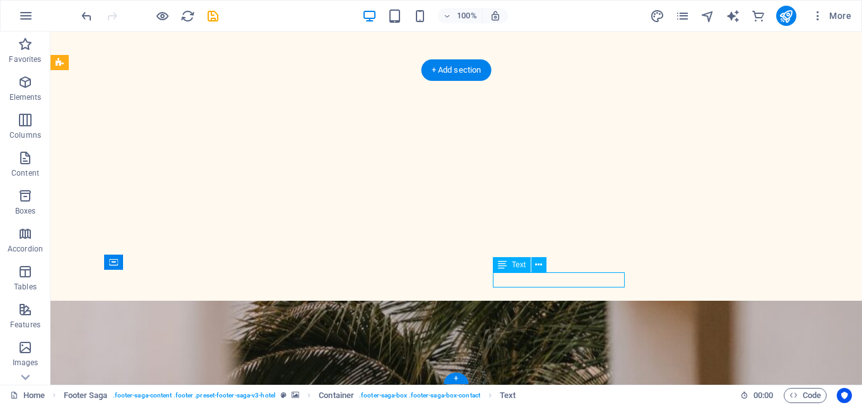
drag, startPoint x: 601, startPoint y: 279, endPoint x: 586, endPoint y: 282, distance: 15.5
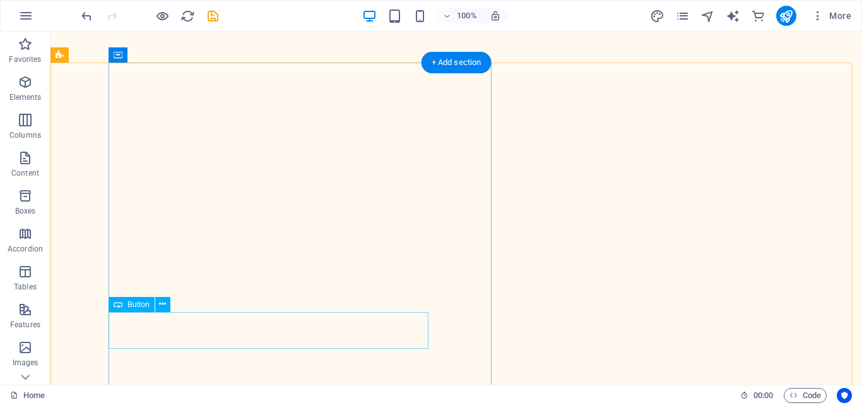
scroll to position [1832, 0]
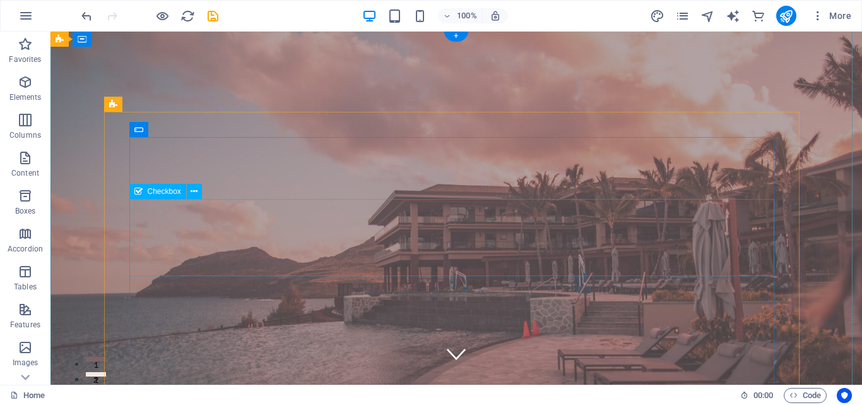
scroll to position [0, 0]
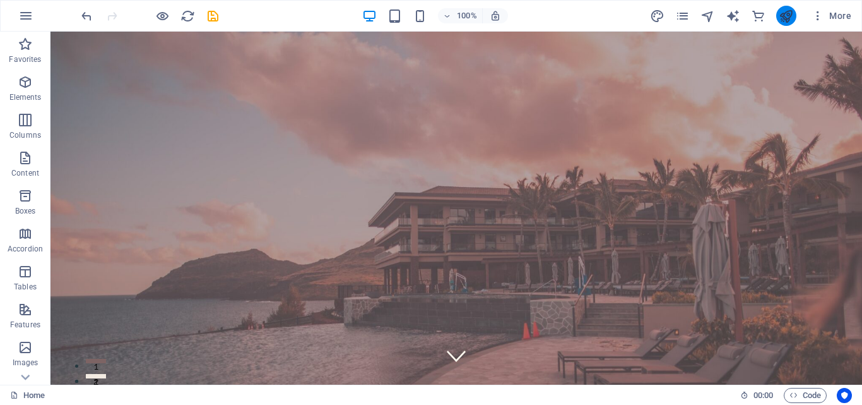
click at [778, 15] on button "publish" at bounding box center [786, 16] width 20 height 20
checkbox input "false"
